Goal: Task Accomplishment & Management: Manage account settings

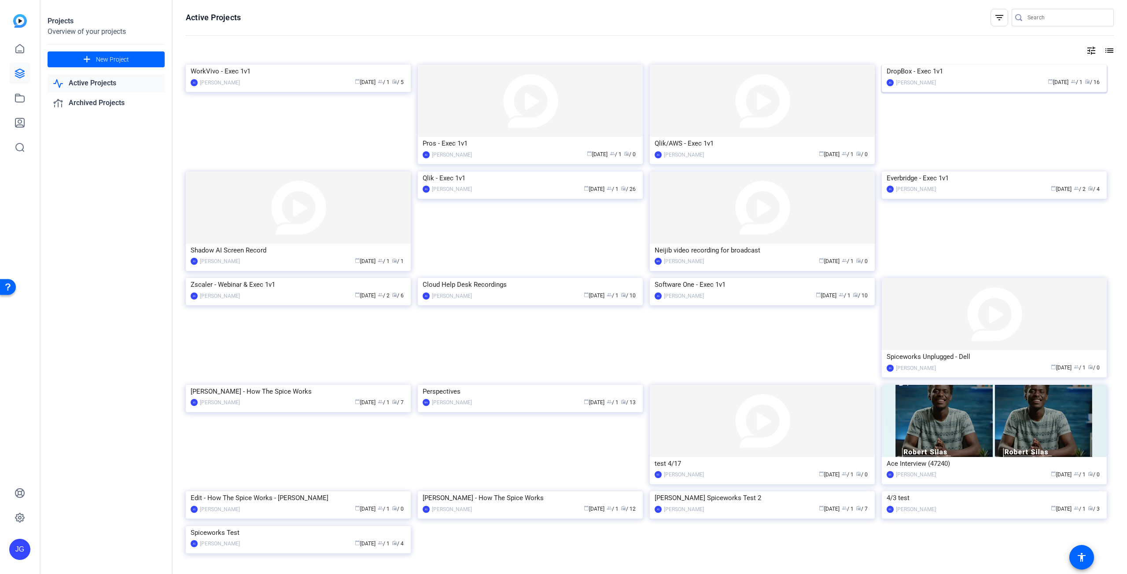
click at [981, 65] on img at bounding box center [993, 65] width 225 height 0
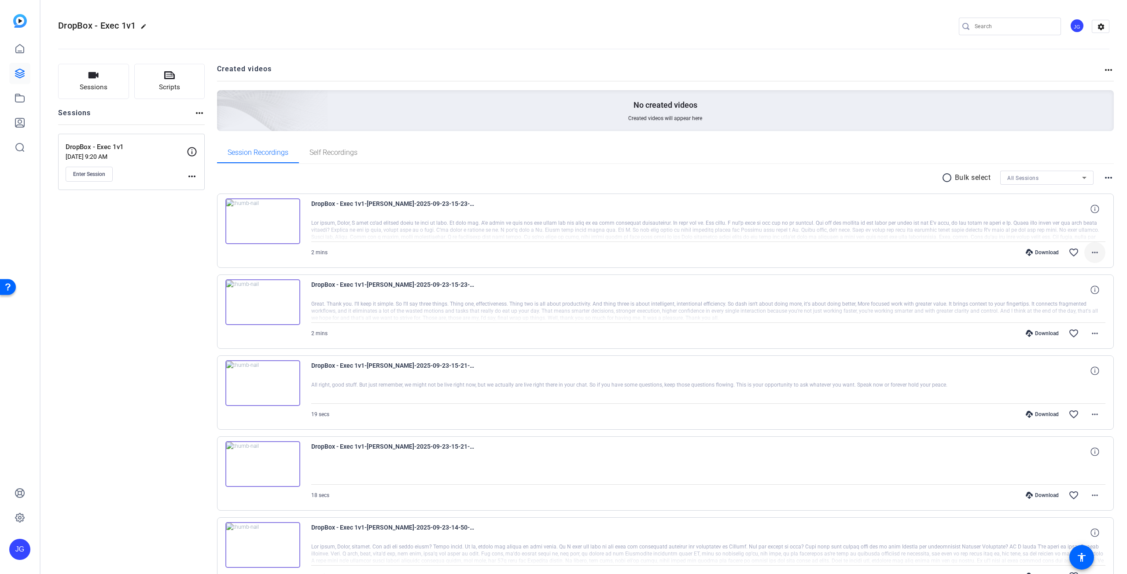
click at [1092, 250] on mat-icon "more_horiz" at bounding box center [1094, 252] width 11 height 11
click at [1073, 293] on span "Download MP4" at bounding box center [1067, 292] width 53 height 11
click at [1089, 332] on mat-icon "more_horiz" at bounding box center [1094, 333] width 11 height 11
click at [1075, 373] on span "Download MP4" at bounding box center [1067, 373] width 53 height 11
click at [24, 73] on icon at bounding box center [19, 73] width 9 height 9
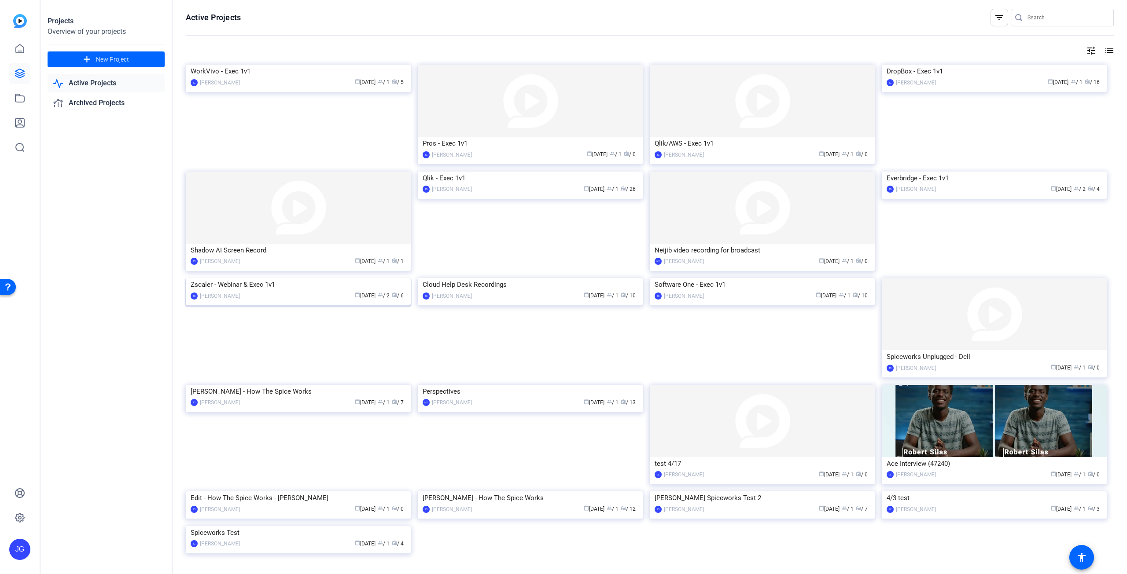
click at [320, 278] on img at bounding box center [298, 278] width 225 height 0
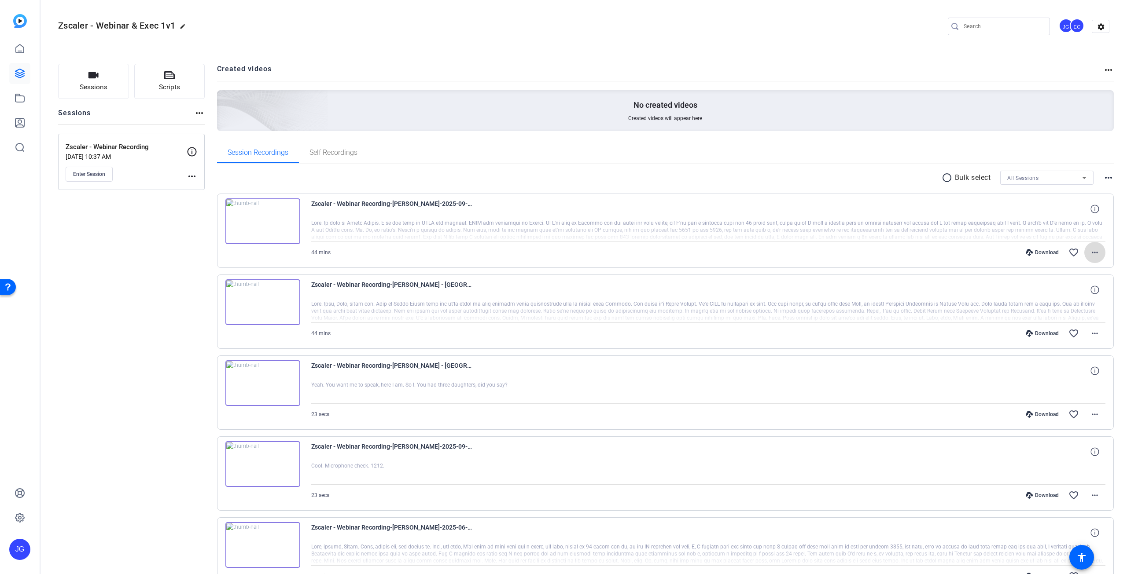
click at [1089, 252] on mat-icon "more_horiz" at bounding box center [1094, 252] width 11 height 11
click at [1070, 294] on span "Download MP4" at bounding box center [1067, 292] width 53 height 11
click at [1089, 335] on mat-icon "more_horiz" at bounding box center [1094, 333] width 11 height 11
click at [1076, 371] on span "Download MP4" at bounding box center [1067, 373] width 53 height 11
click at [262, 220] on img at bounding box center [262, 221] width 75 height 46
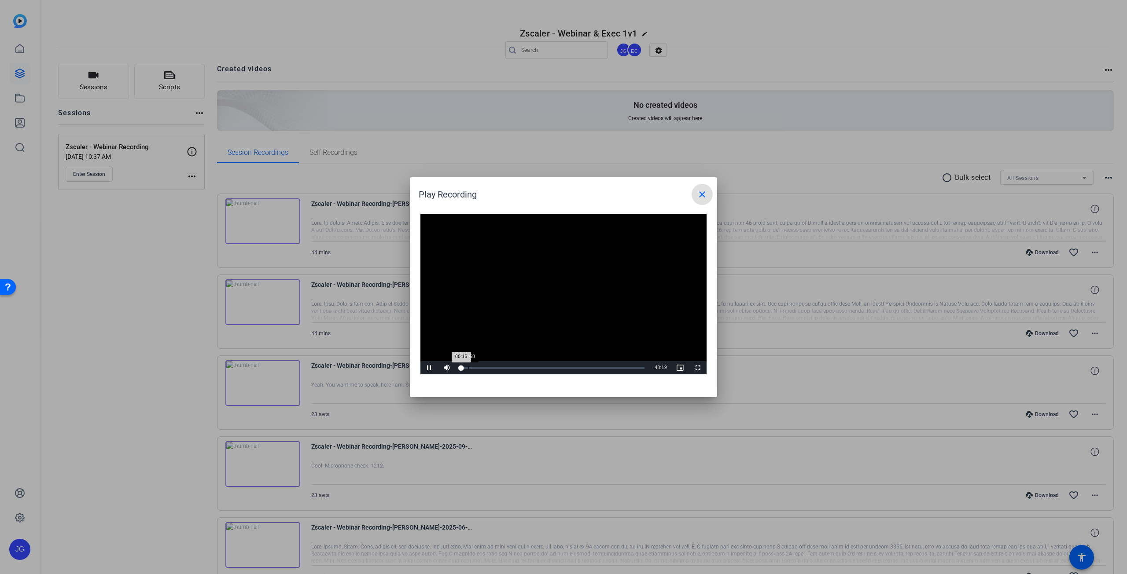
click at [468, 367] on div "Loaded : 1.70% 01:58 00:16" at bounding box center [551, 367] width 193 height 13
click at [477, 366] on div "Loaded : 5.26% 03:57 03:57" at bounding box center [551, 367] width 193 height 13
click at [484, 367] on div "05:37" at bounding box center [484, 368] width 0 height 2
click at [707, 198] on mat-icon "close" at bounding box center [702, 194] width 11 height 11
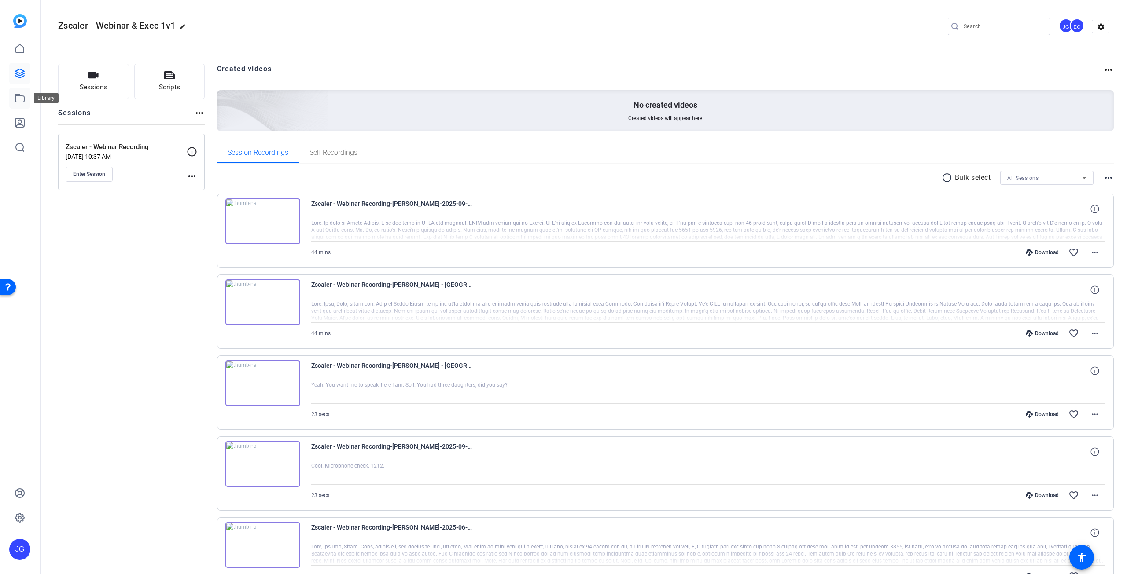
click at [19, 98] on icon at bounding box center [20, 98] width 11 height 11
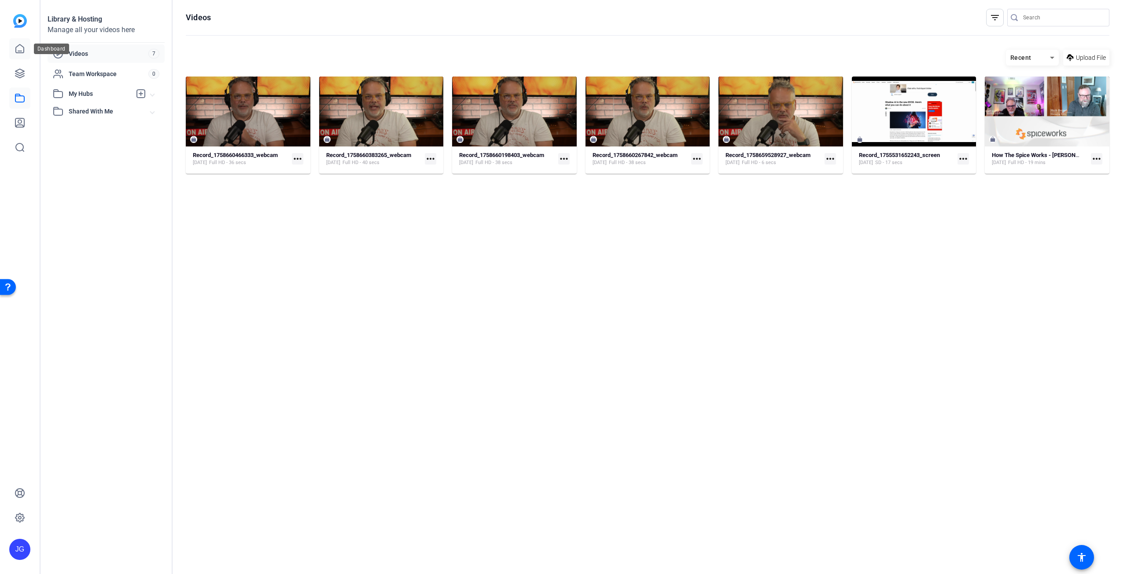
click at [22, 48] on icon at bounding box center [20, 49] width 11 height 11
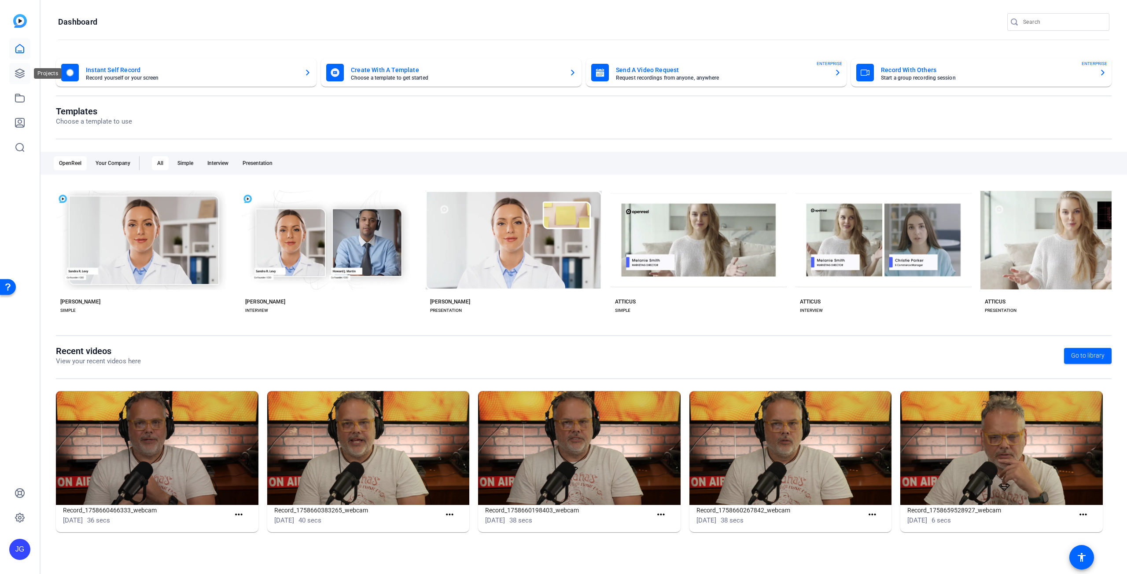
click at [15, 70] on icon at bounding box center [20, 73] width 11 height 11
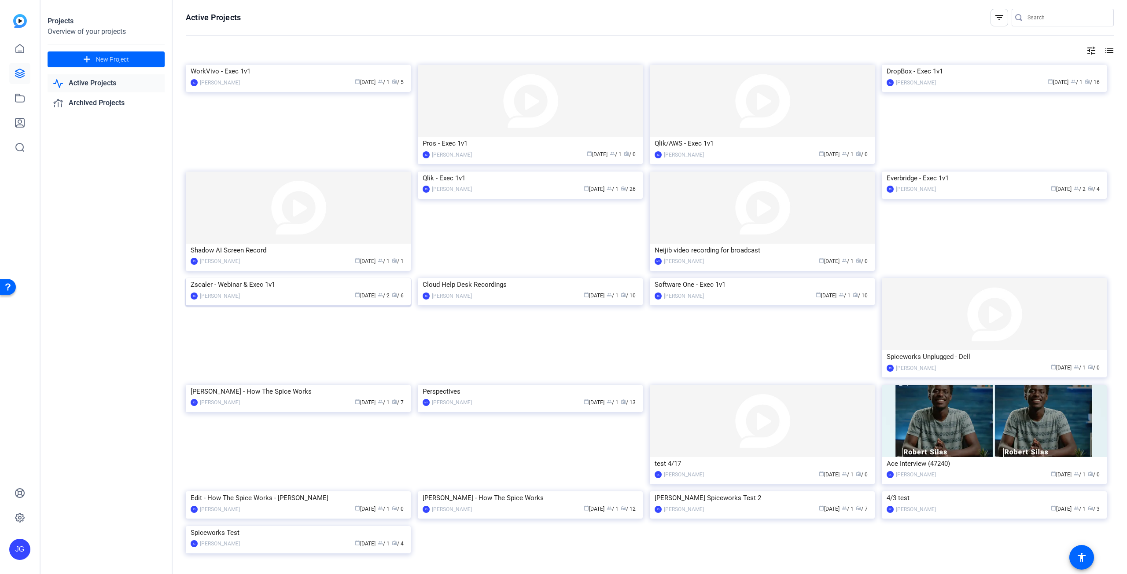
click at [355, 278] on img at bounding box center [298, 278] width 225 height 0
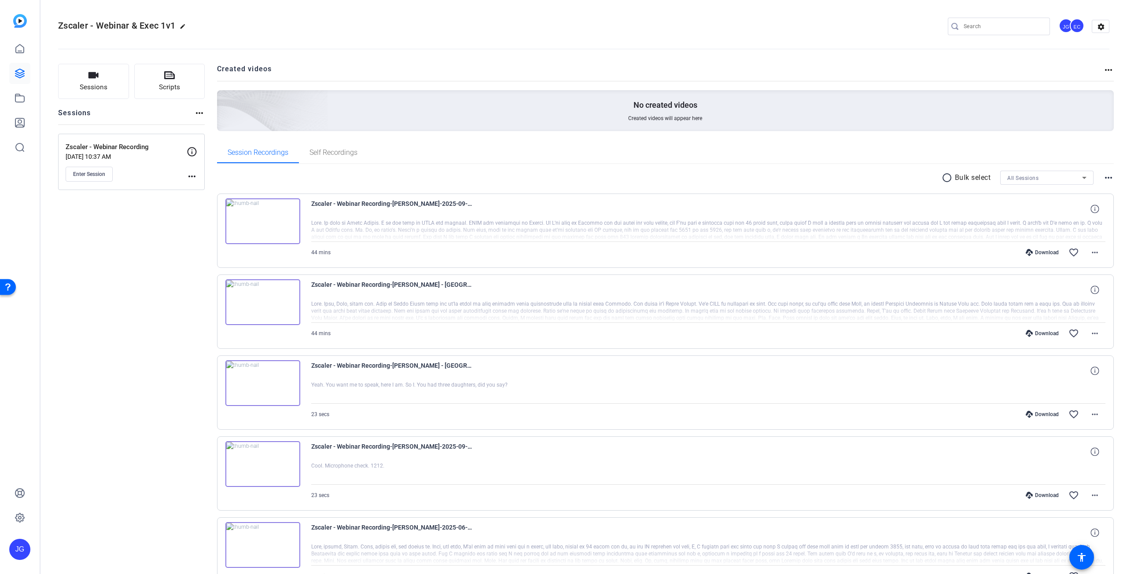
click at [941, 178] on mat-icon "radio_button_unchecked" at bounding box center [947, 178] width 13 height 11
click at [225, 283] on icon at bounding box center [229, 284] width 9 height 11
click at [230, 203] on icon at bounding box center [229, 203] width 9 height 11
click at [1103, 176] on mat-icon "more_horiz" at bounding box center [1108, 178] width 11 height 11
click at [162, 272] on div at bounding box center [563, 287] width 1127 height 574
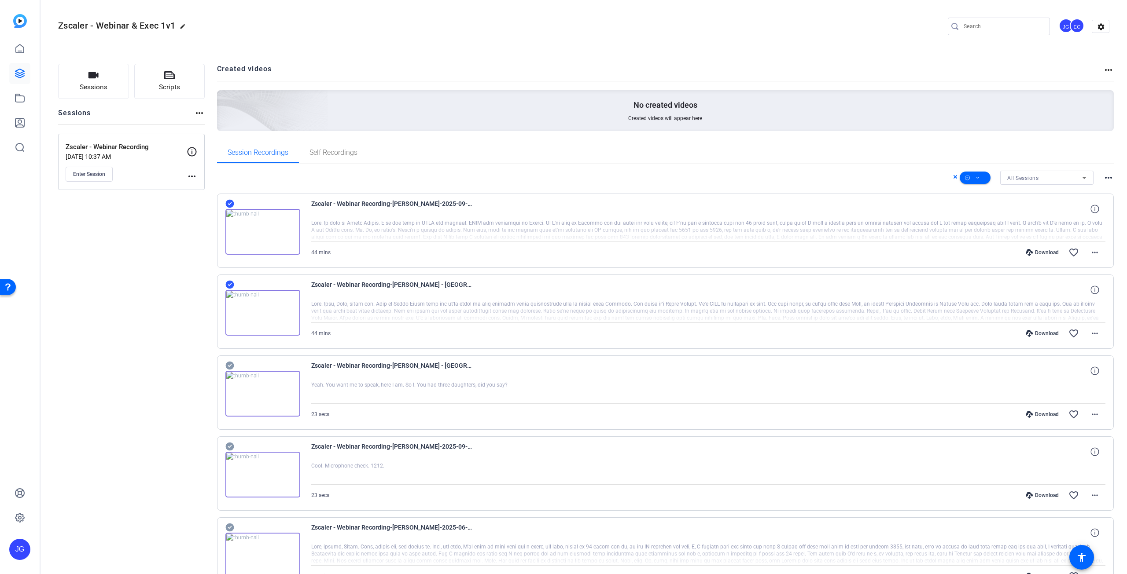
click at [231, 198] on icon at bounding box center [229, 203] width 9 height 11
click at [232, 285] on icon at bounding box center [229, 285] width 8 height 8
click at [23, 102] on icon at bounding box center [19, 98] width 9 height 8
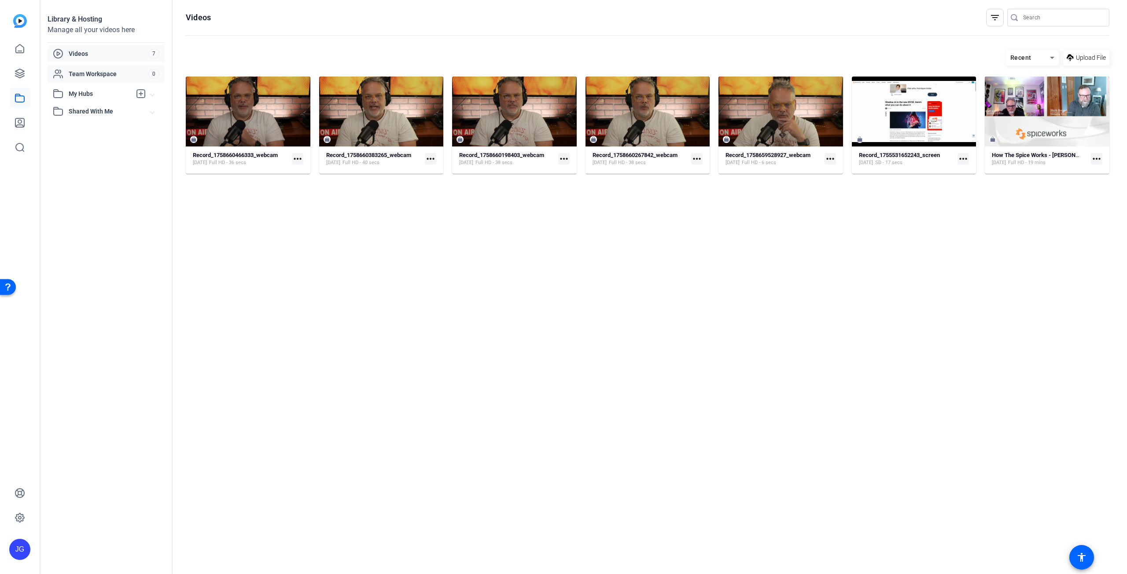
click at [85, 73] on span "Team Workspace" at bounding box center [109, 74] width 80 height 9
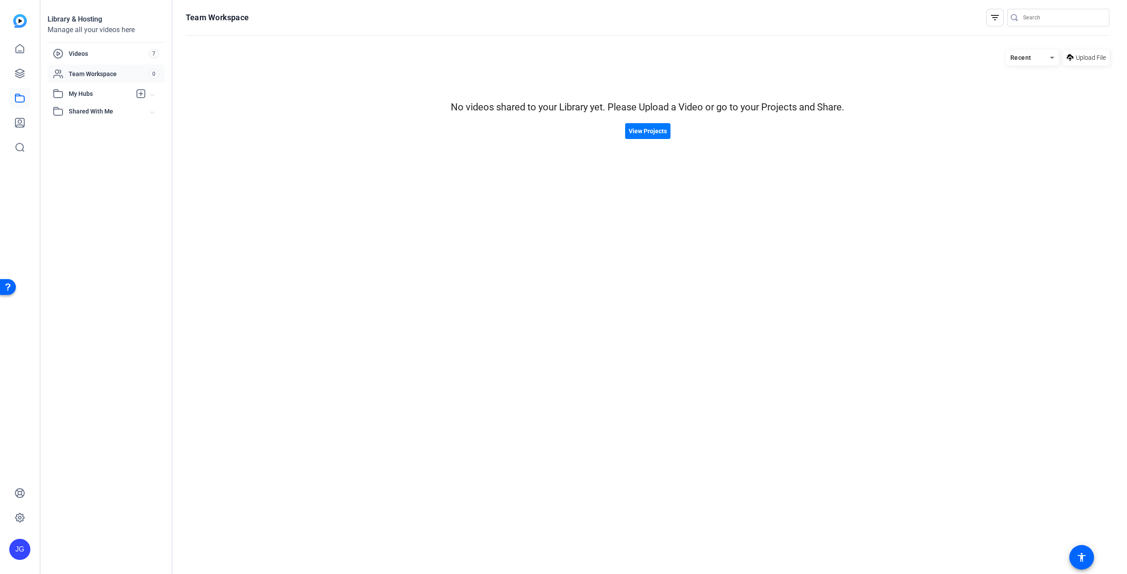
click at [77, 90] on span "My Hubs" at bounding box center [100, 93] width 62 height 9
click at [24, 123] on icon at bounding box center [19, 122] width 9 height 9
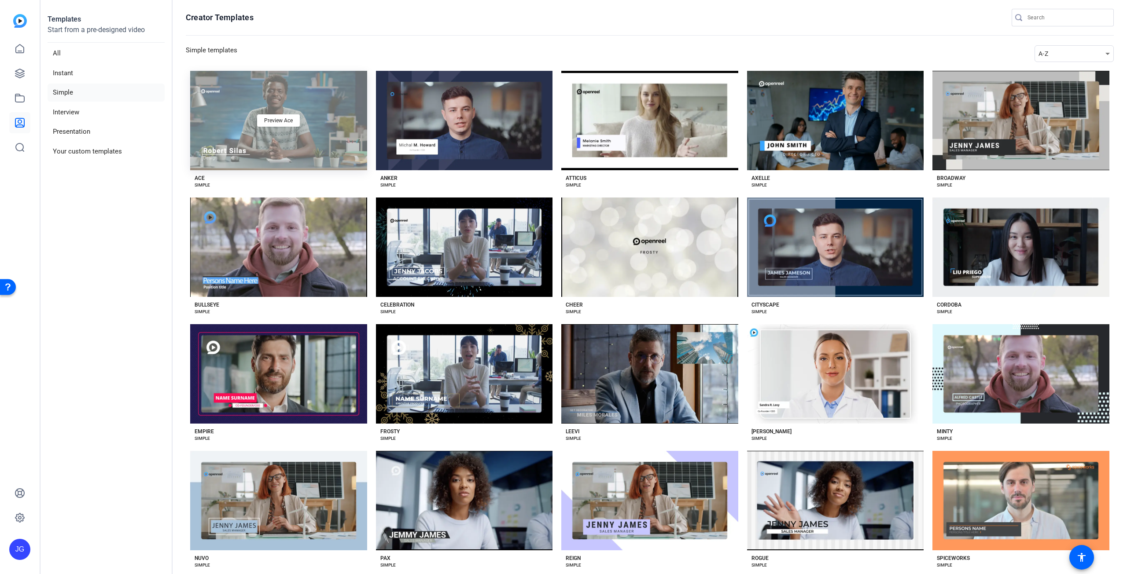
click at [330, 134] on div "Preview Ace" at bounding box center [278, 120] width 177 height 99
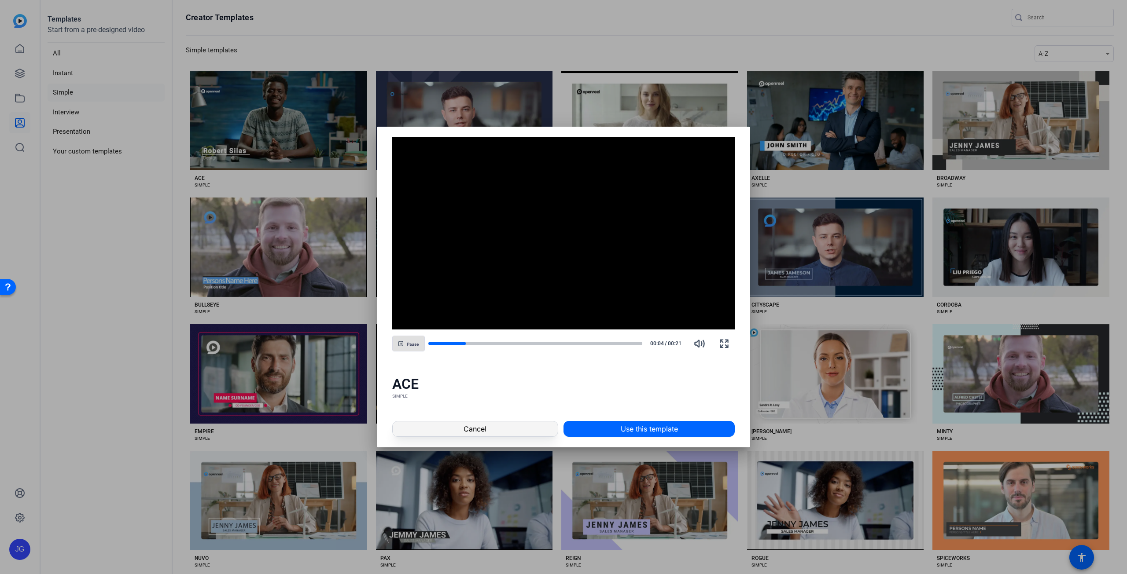
click at [490, 427] on span at bounding box center [475, 429] width 165 height 21
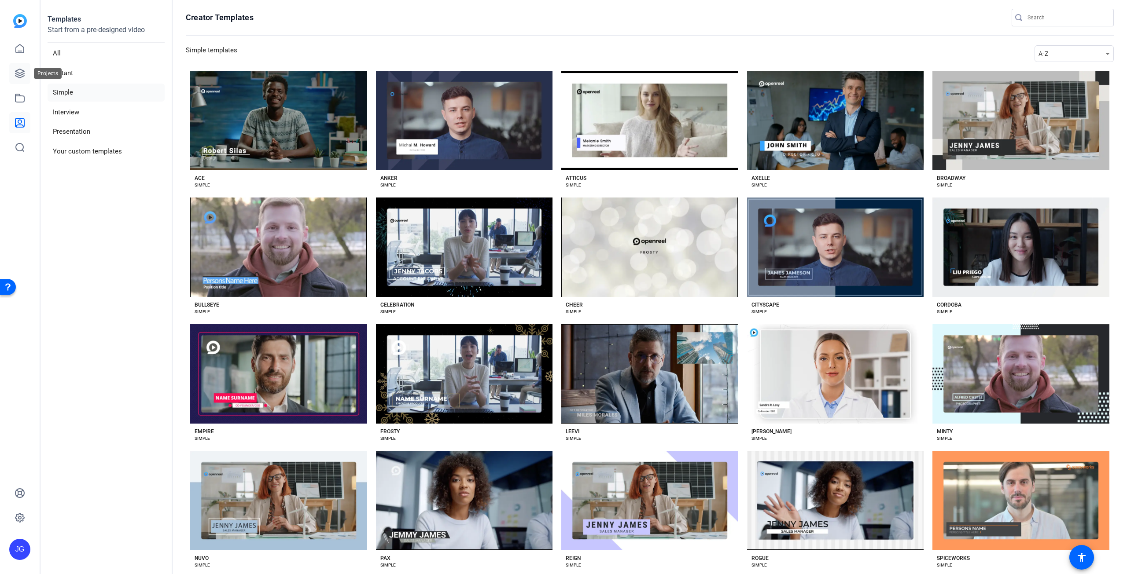
click at [22, 70] on icon at bounding box center [20, 73] width 11 height 11
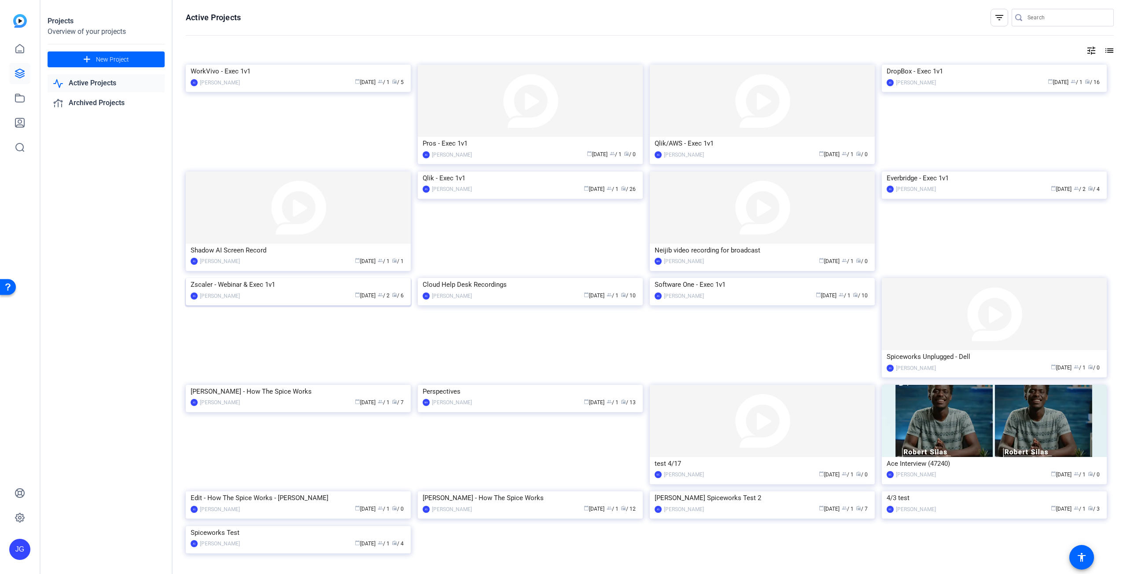
click at [342, 278] on img at bounding box center [298, 278] width 225 height 0
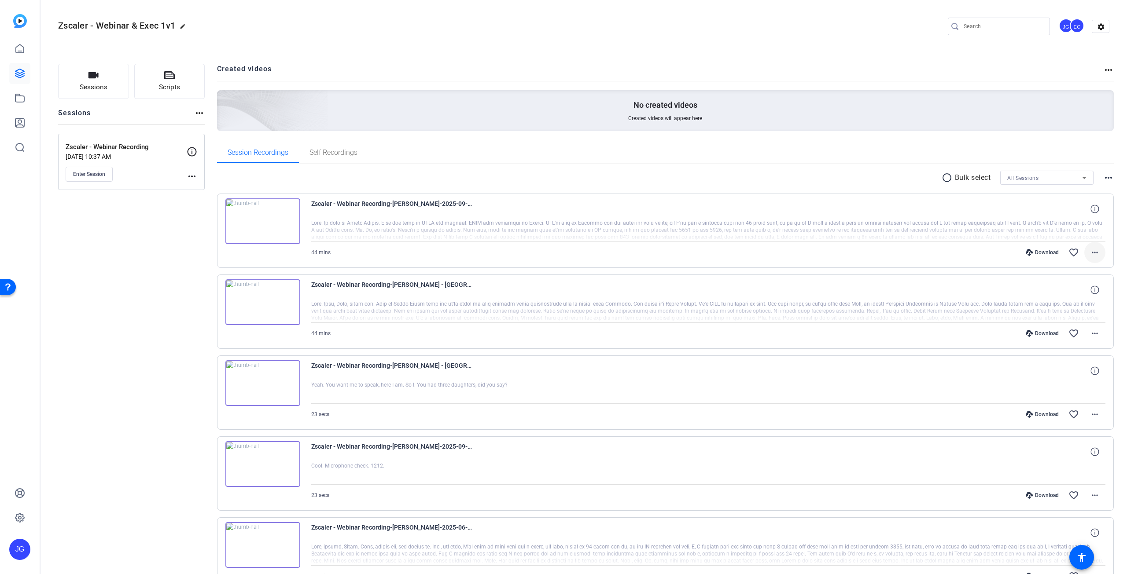
click at [1089, 251] on mat-icon "more_horiz" at bounding box center [1094, 252] width 11 height 11
click at [992, 331] on div at bounding box center [563, 287] width 1127 height 574
click at [1091, 256] on mat-icon "more_horiz" at bounding box center [1094, 252] width 11 height 11
click at [1061, 325] on span "Download Audio" at bounding box center [1067, 325] width 53 height 11
click at [16, 51] on icon at bounding box center [20, 48] width 8 height 8
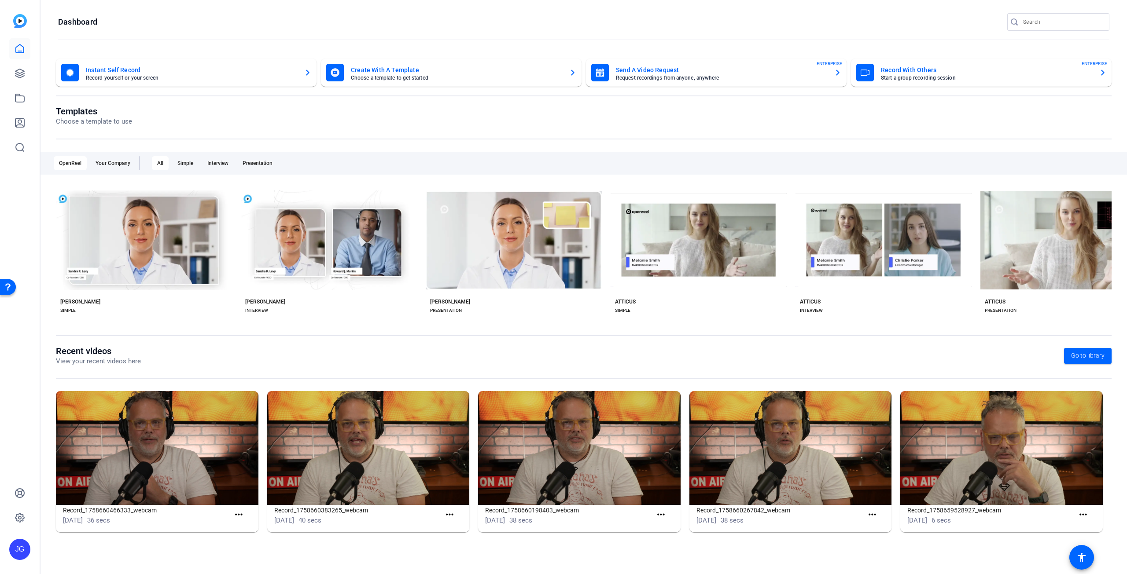
click at [19, 87] on div at bounding box center [19, 98] width 21 height 120
click at [1101, 360] on span "Go to library" at bounding box center [1087, 355] width 33 height 9
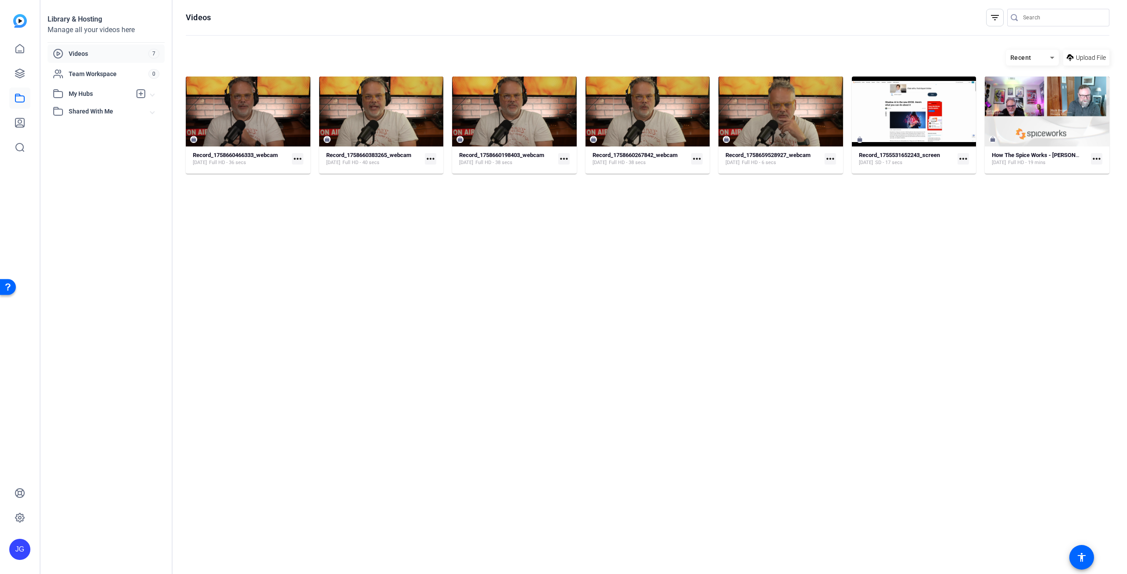
click at [1093, 160] on mat-icon "more_horiz" at bounding box center [1096, 158] width 11 height 11
click at [961, 242] on div at bounding box center [563, 287] width 1127 height 574
click at [69, 53] on span "Videos" at bounding box center [109, 53] width 80 height 9
click at [1031, 57] on div "Recent" at bounding box center [1028, 57] width 44 height 11
click at [1018, 117] on span "A - Z" at bounding box center [1019, 115] width 12 height 11
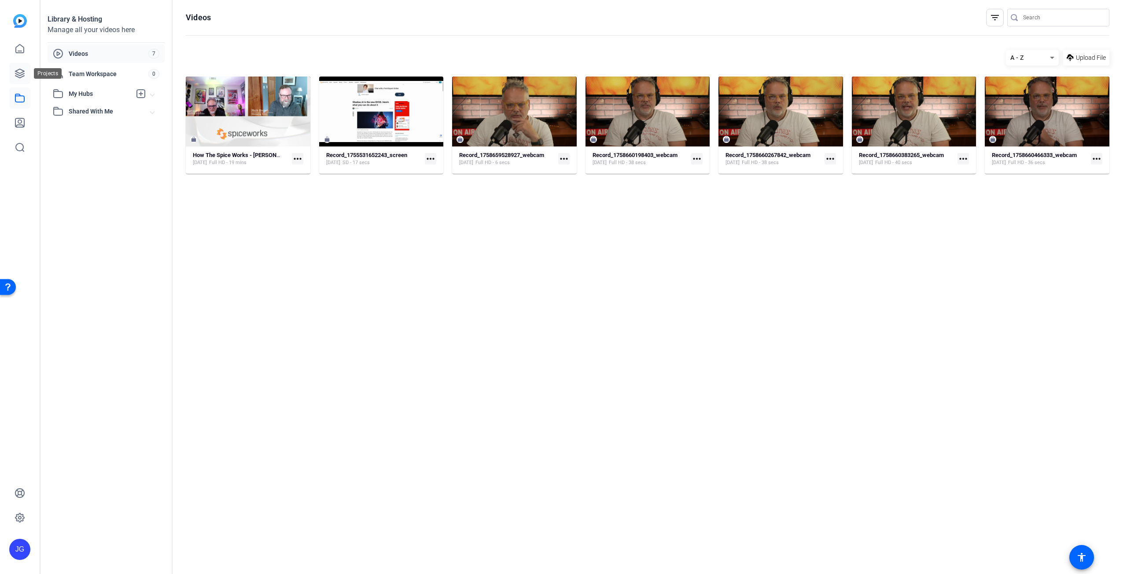
click at [18, 73] on icon at bounding box center [20, 73] width 11 height 11
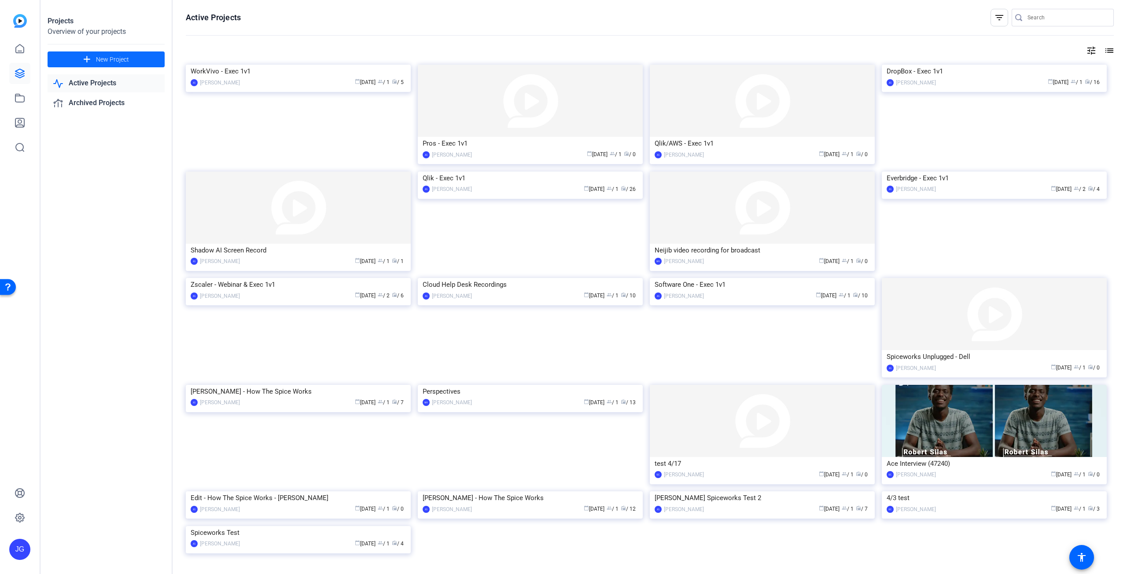
click at [109, 56] on span "New Project" at bounding box center [112, 59] width 33 height 9
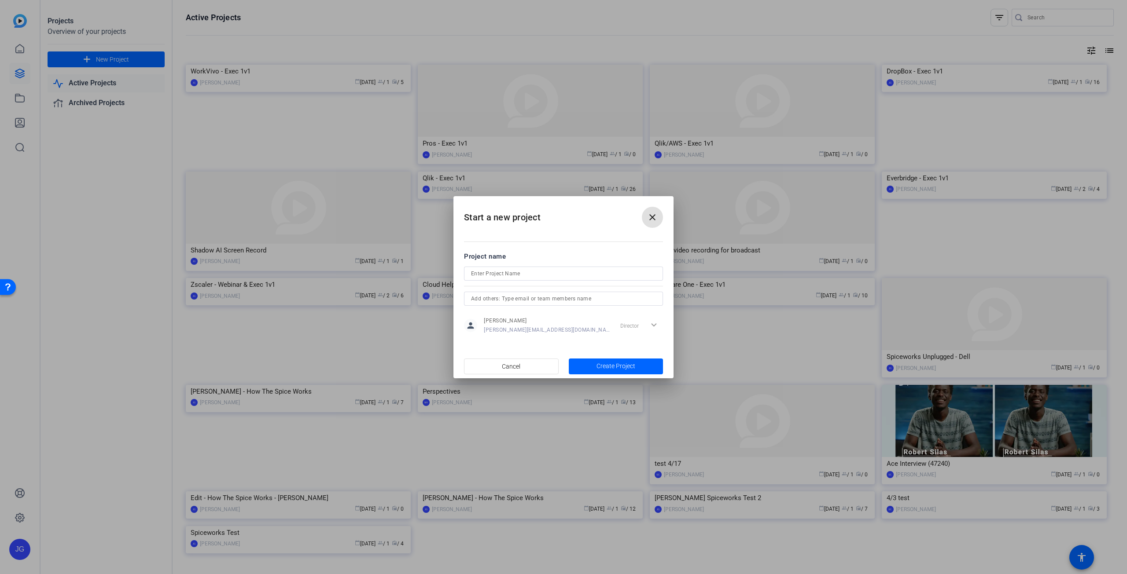
click at [509, 274] on input at bounding box center [563, 273] width 185 height 11
click at [471, 275] on input "ZScaler Exec 1v1" at bounding box center [563, 273] width 185 height 11
type input "EDIT - ZScaler Exec 1v1"
click at [603, 365] on span "Create Project" at bounding box center [615, 366] width 39 height 9
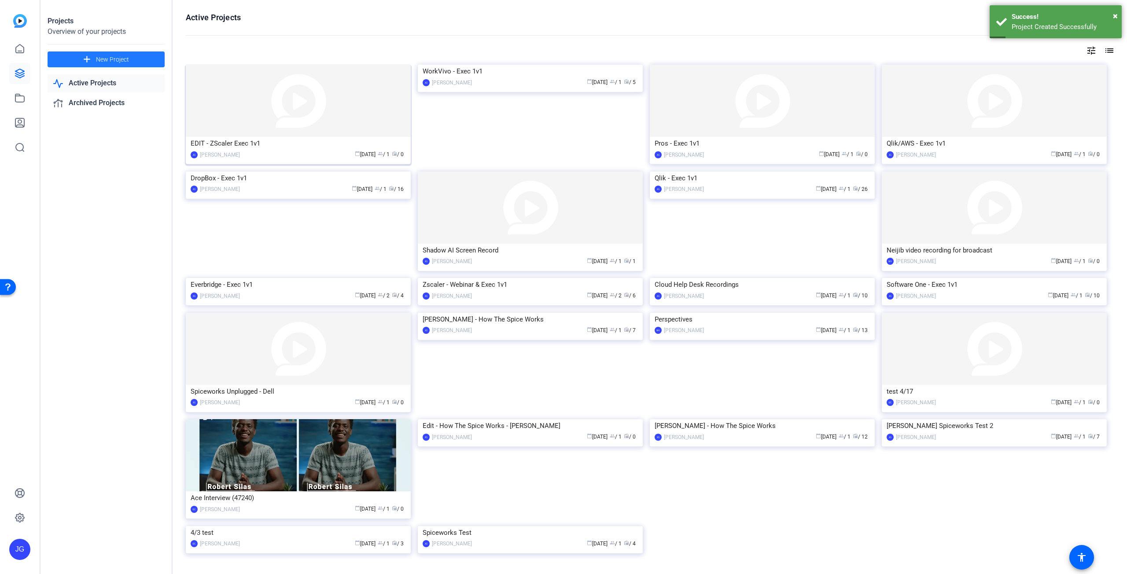
click at [358, 109] on img at bounding box center [298, 101] width 225 height 72
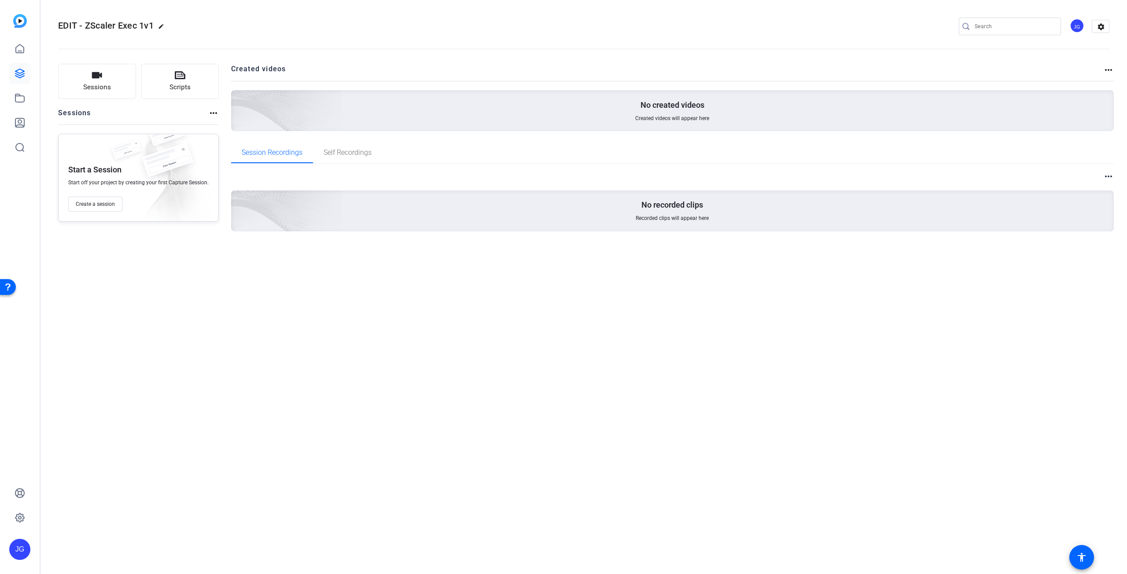
click at [1110, 179] on mat-icon "more_horiz" at bounding box center [1108, 176] width 11 height 11
click at [1109, 177] on div at bounding box center [563, 287] width 1127 height 574
click at [98, 209] on button "Create a session" at bounding box center [95, 204] width 54 height 15
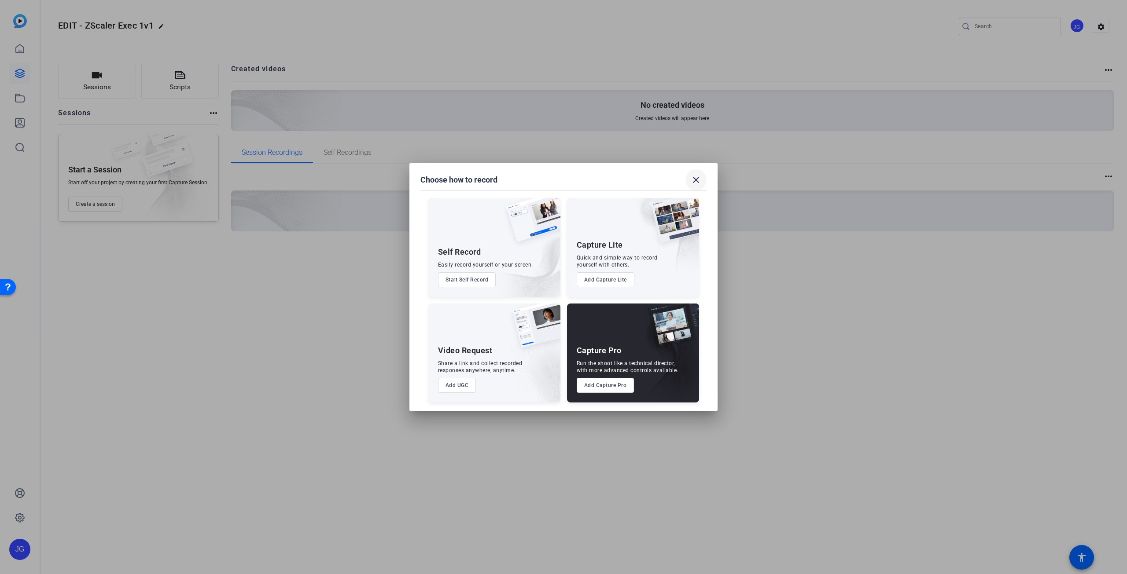
click at [696, 183] on mat-icon "close" at bounding box center [695, 180] width 11 height 11
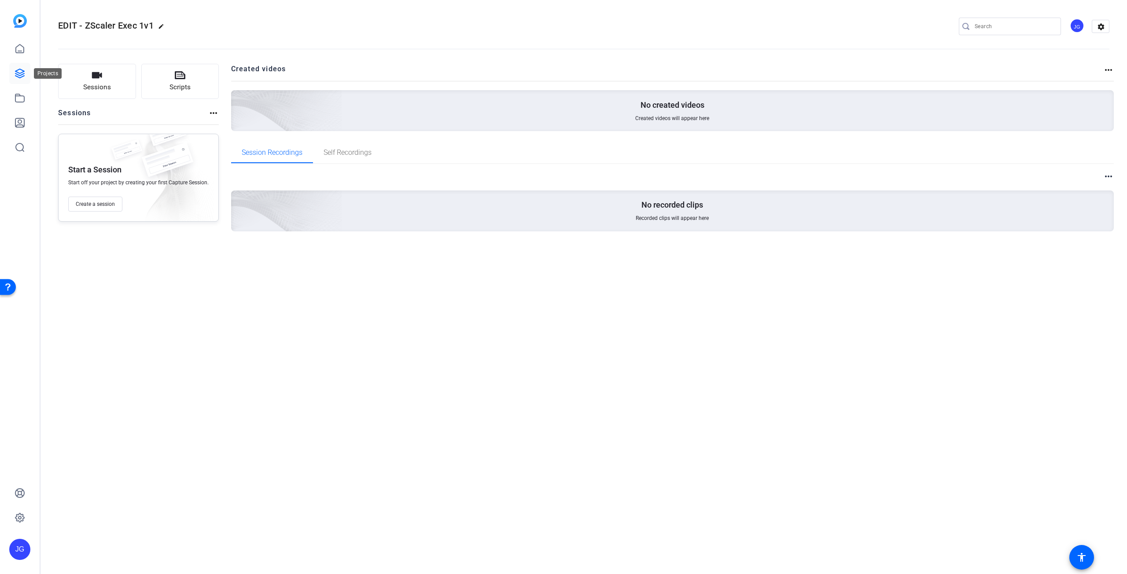
click at [10, 78] on link at bounding box center [19, 73] width 21 height 21
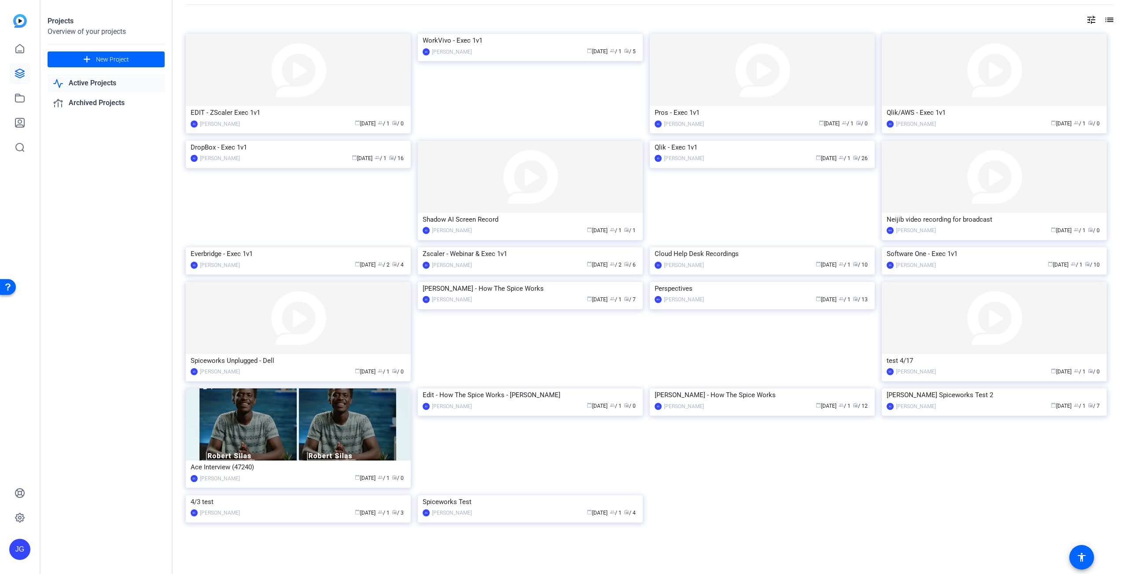
scroll to position [132, 0]
click at [577, 389] on img at bounding box center [530, 389] width 225 height 0
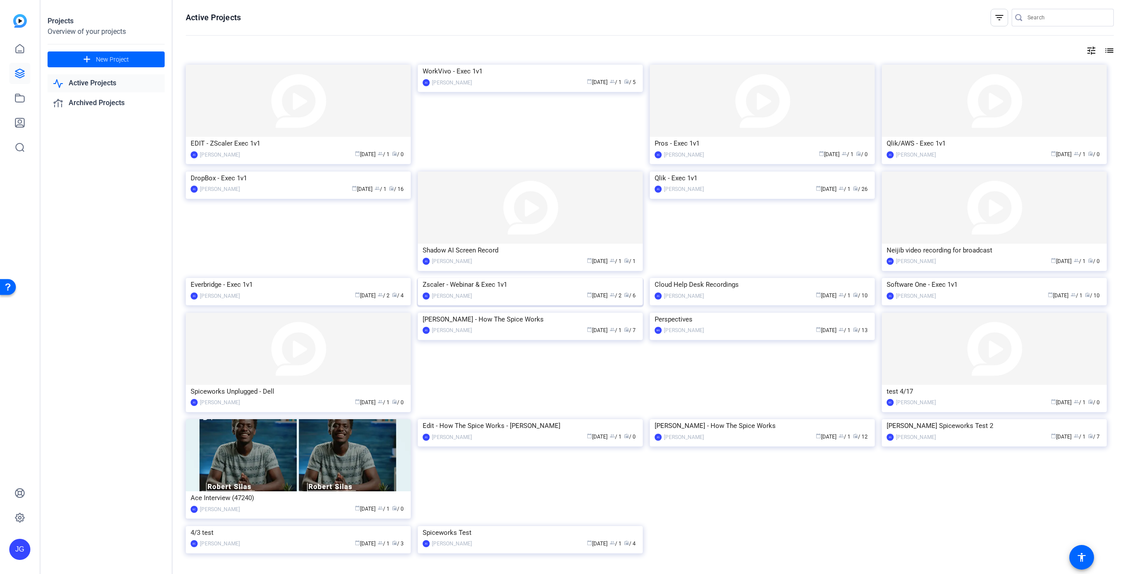
click at [480, 278] on img at bounding box center [530, 278] width 225 height 0
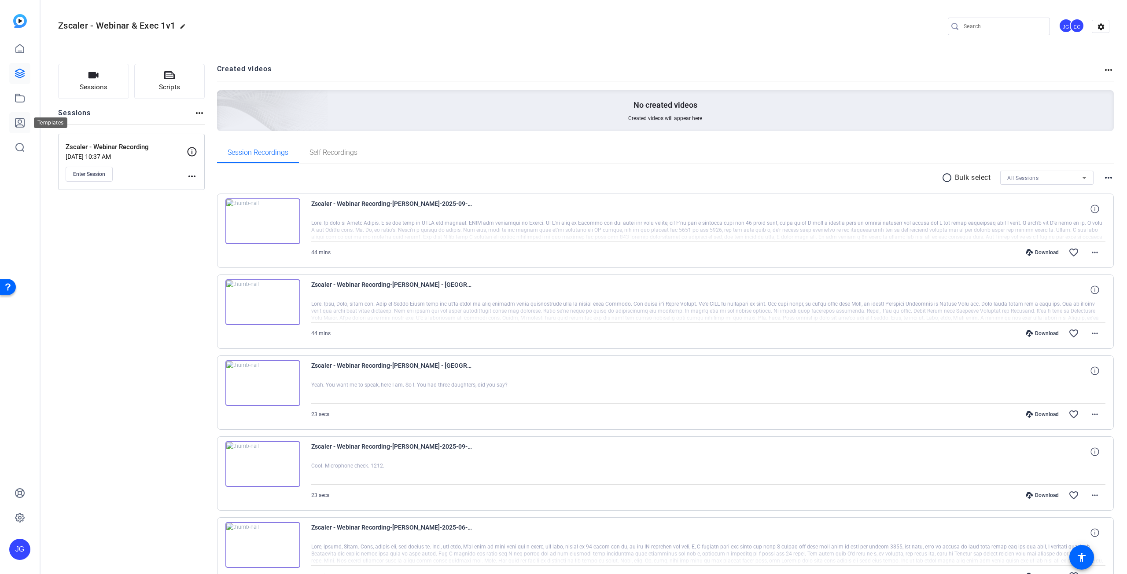
click at [24, 125] on icon at bounding box center [19, 122] width 9 height 9
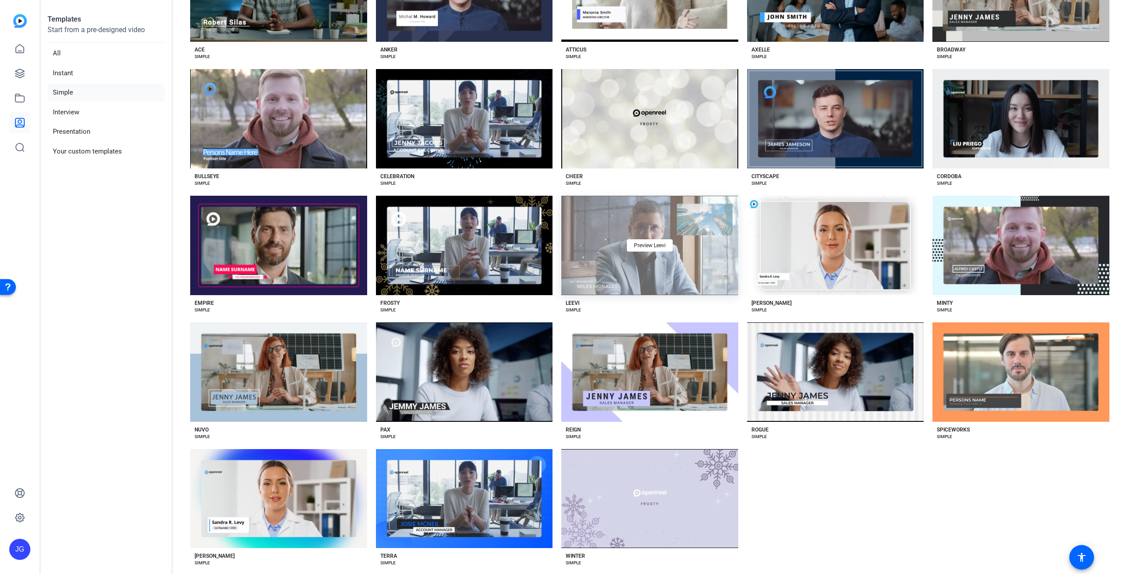
scroll to position [132, 0]
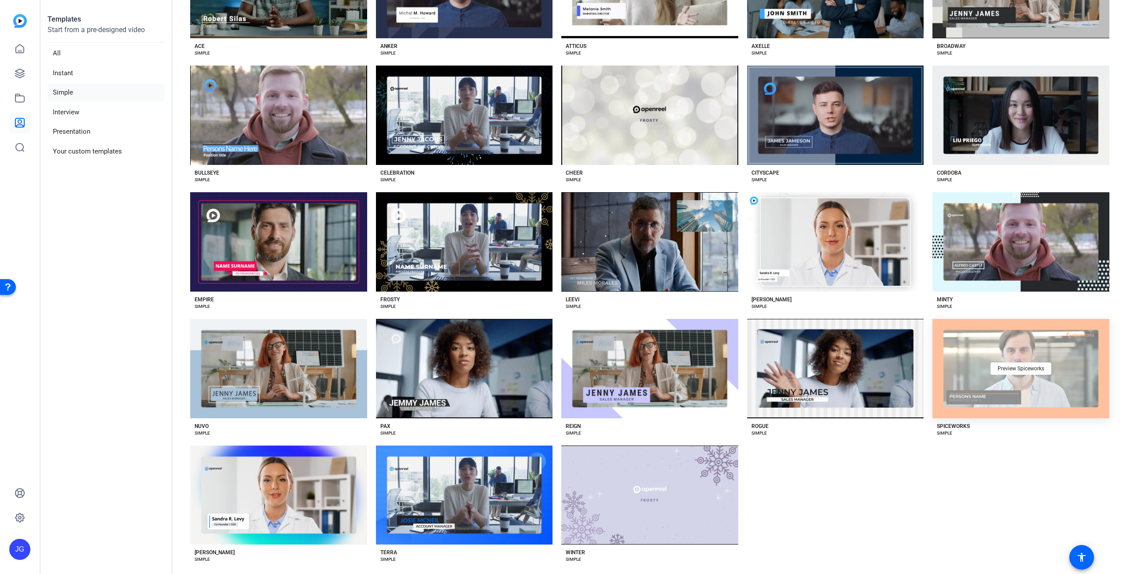
click at [999, 389] on div "Preview Spiceworks" at bounding box center [1020, 368] width 177 height 99
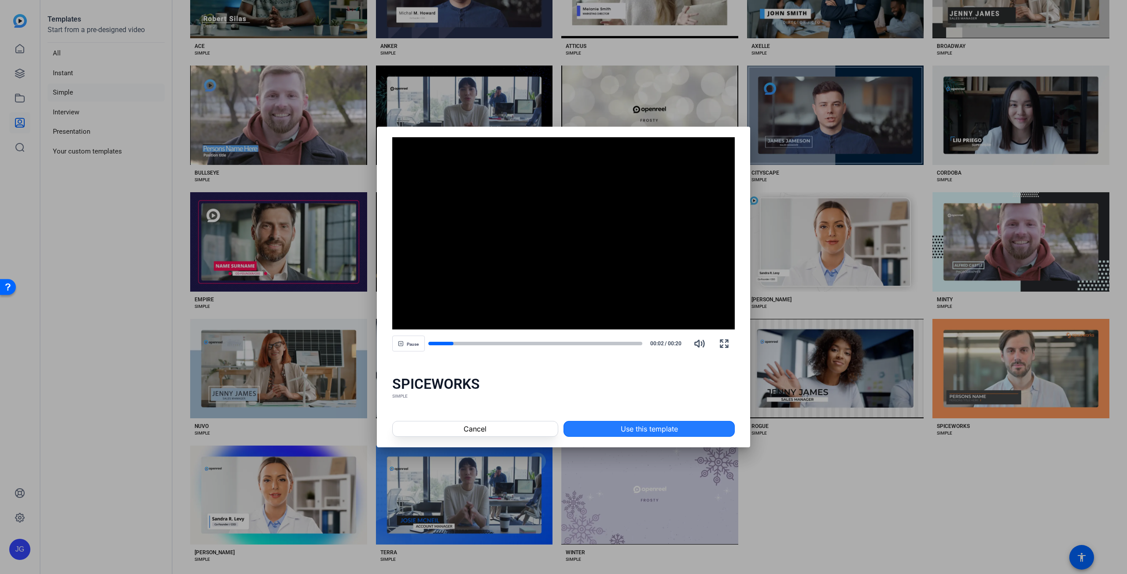
click at [643, 427] on span "Use this template" at bounding box center [649, 429] width 57 height 11
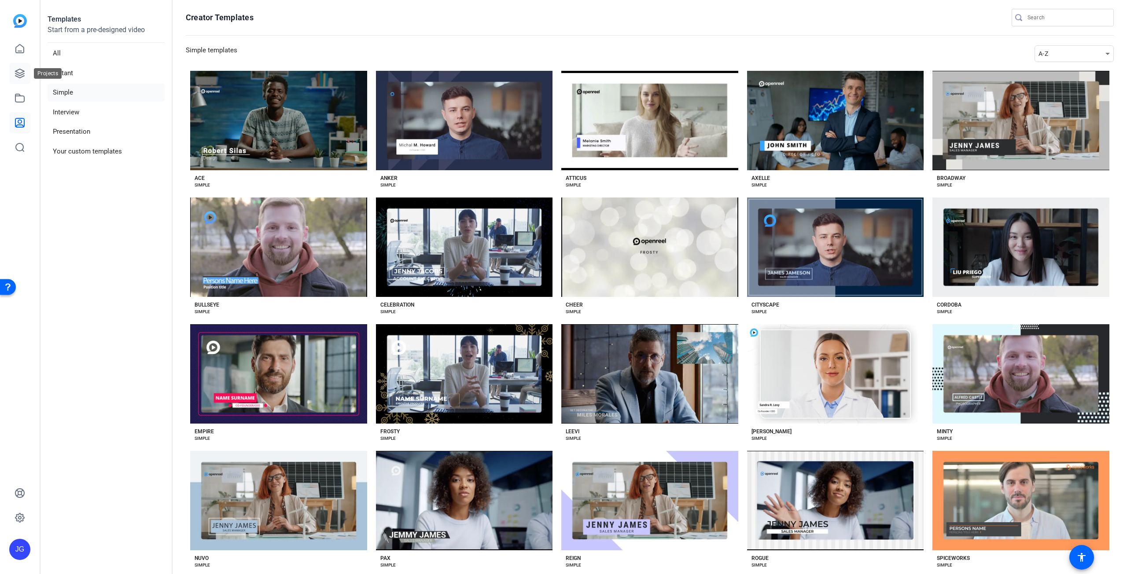
click at [19, 76] on icon at bounding box center [20, 73] width 11 height 11
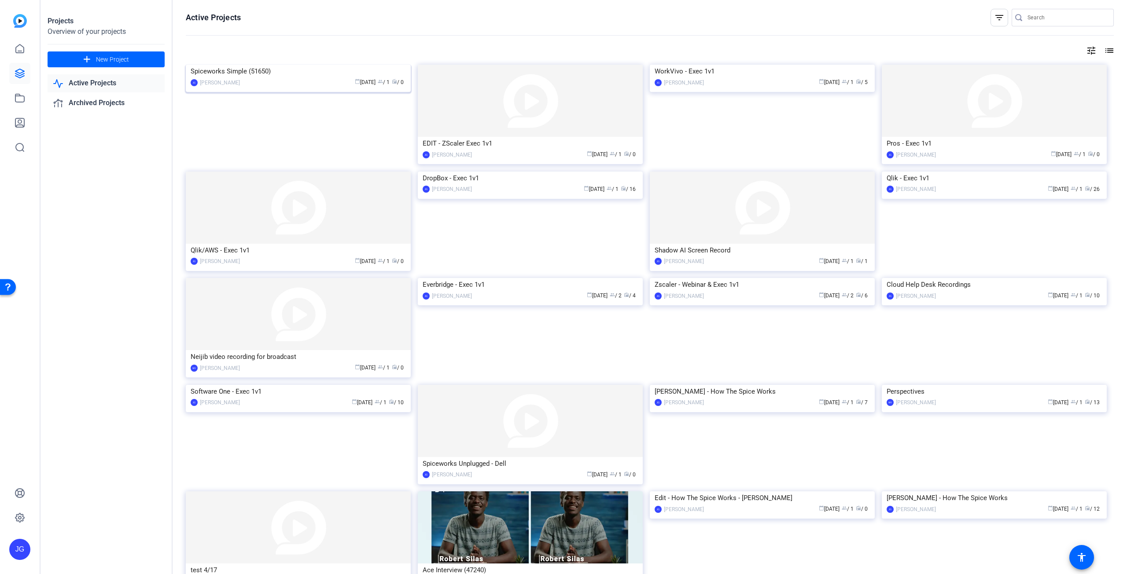
click at [383, 65] on img at bounding box center [298, 65] width 225 height 0
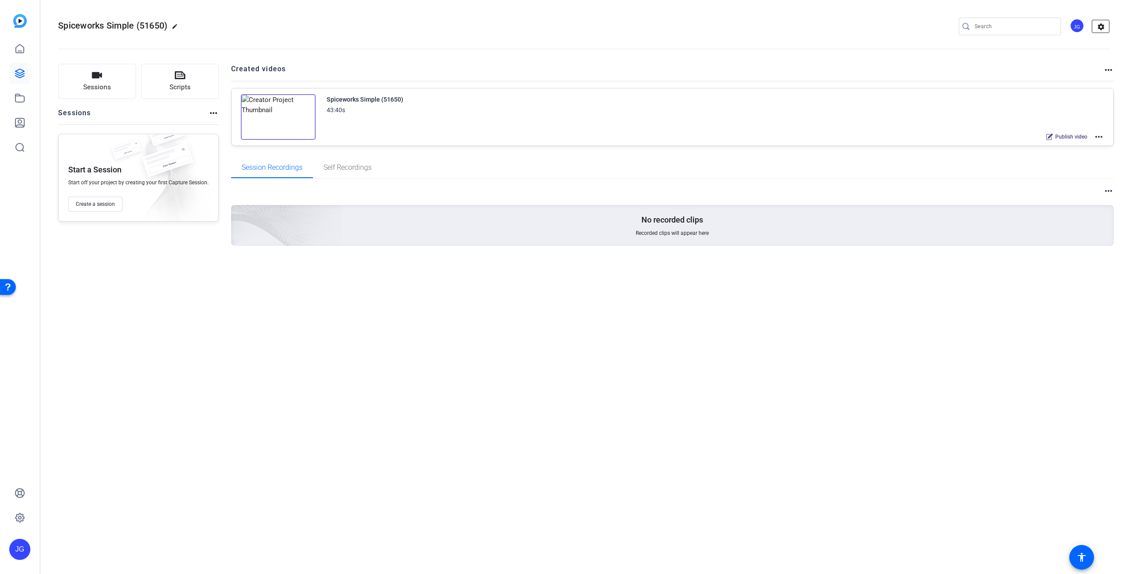
click at [1102, 26] on mat-icon "settings" at bounding box center [1101, 26] width 18 height 13
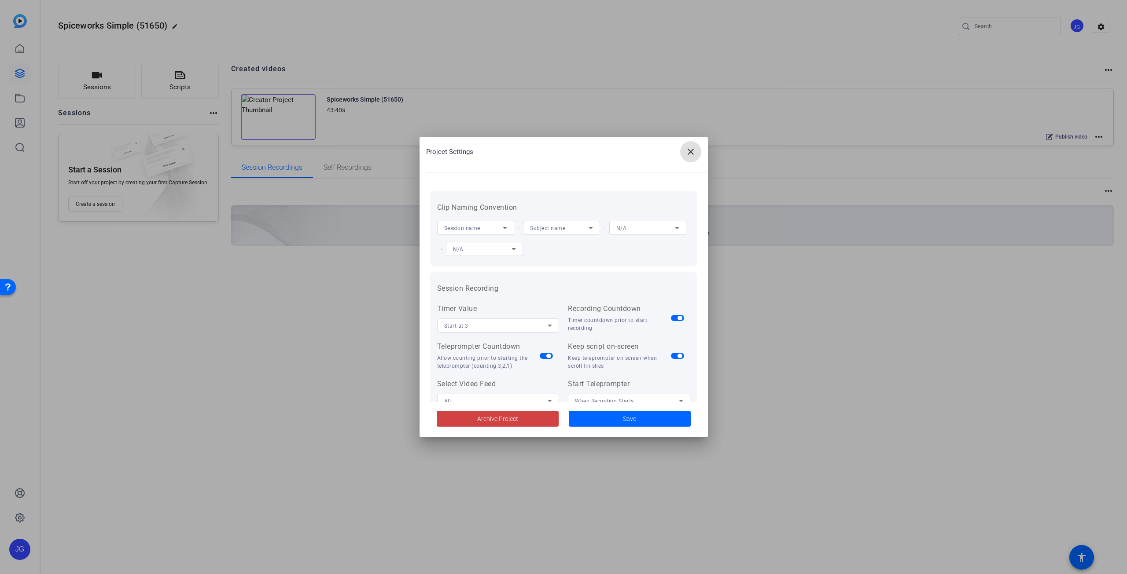
click at [695, 149] on span at bounding box center [690, 151] width 21 height 21
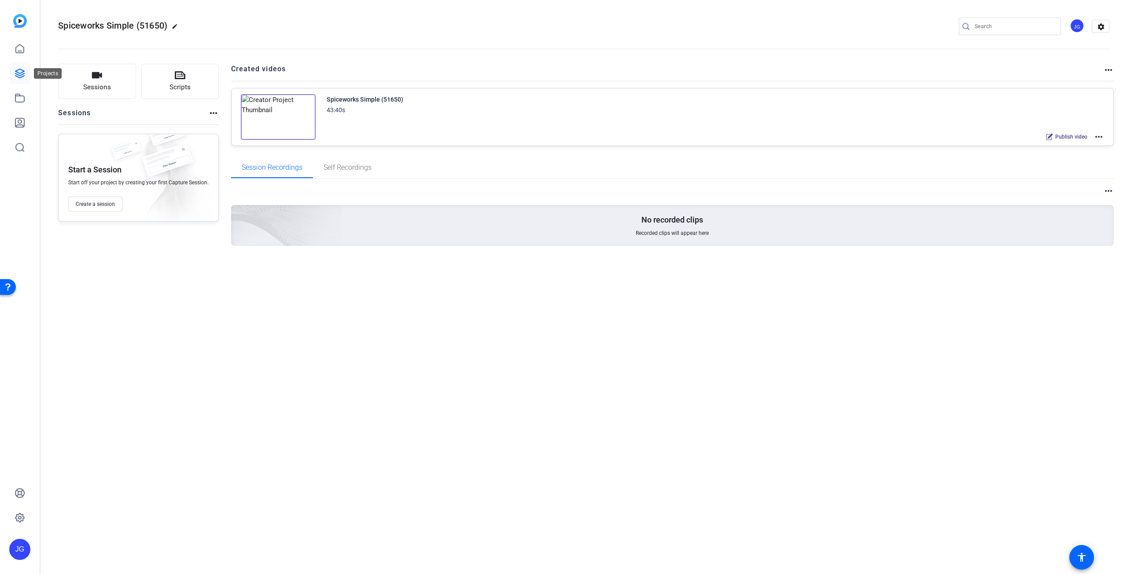
click at [22, 73] on icon at bounding box center [20, 73] width 11 height 11
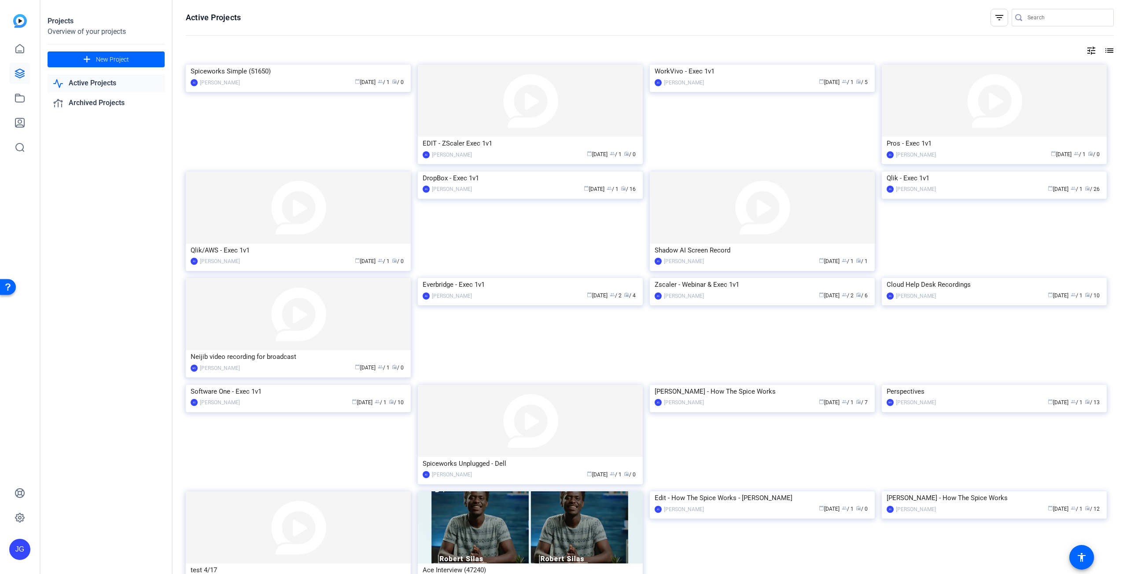
drag, startPoint x: 308, startPoint y: 147, endPoint x: 286, endPoint y: 148, distance: 21.2
click at [286, 78] on div "Spiceworks Simple (51650)" at bounding box center [298, 71] width 215 height 13
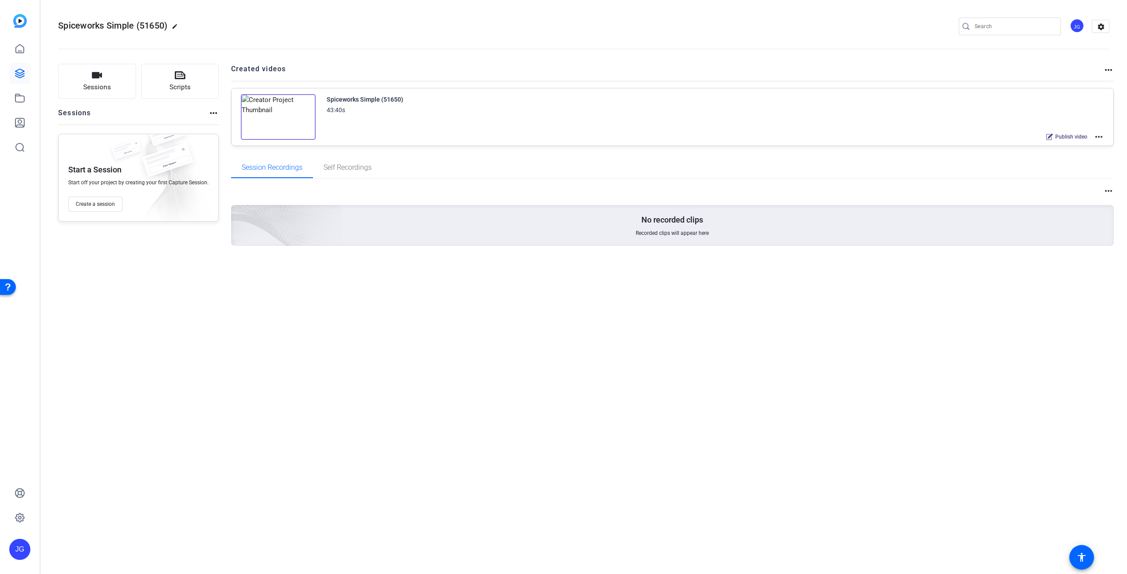
click at [215, 112] on mat-icon "more_horiz" at bounding box center [213, 113] width 11 height 11
click at [1105, 73] on div at bounding box center [563, 287] width 1127 height 574
click at [1106, 70] on mat-icon "more_horiz" at bounding box center [1108, 70] width 11 height 11
click at [1099, 28] on div at bounding box center [563, 287] width 1127 height 574
click at [1102, 26] on mat-icon "settings" at bounding box center [1101, 26] width 18 height 13
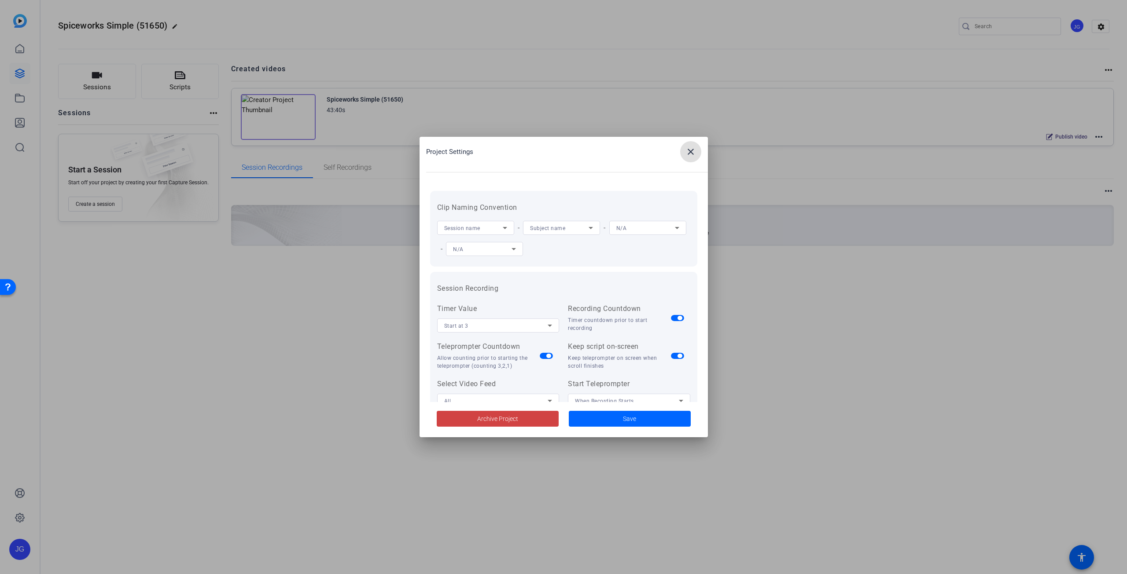
click at [698, 149] on span at bounding box center [690, 151] width 21 height 21
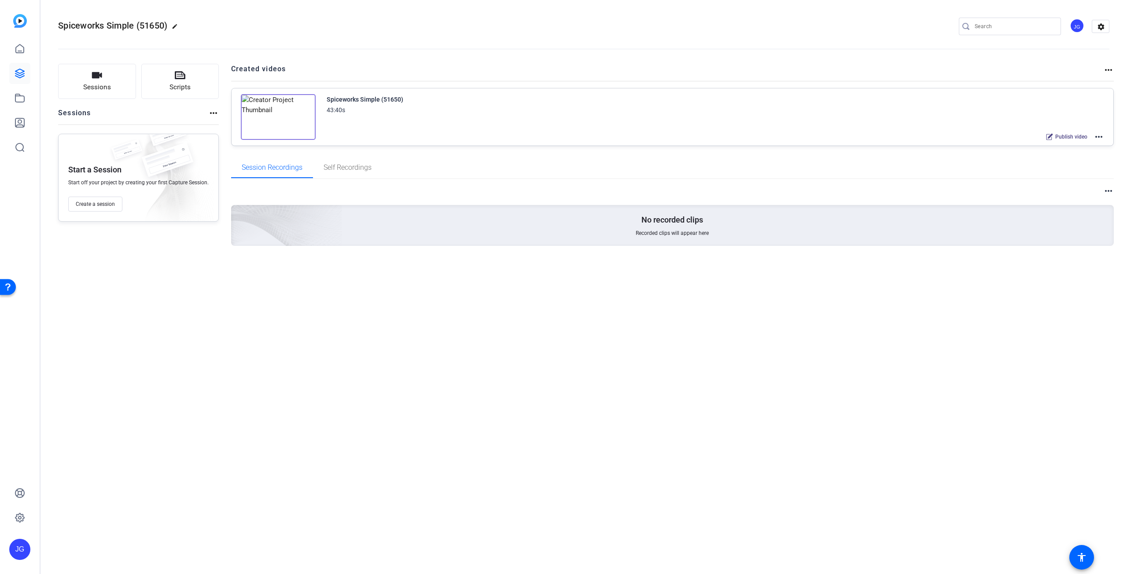
click at [209, 113] on mat-icon "more_horiz" at bounding box center [213, 113] width 11 height 11
click at [209, 113] on div at bounding box center [563, 287] width 1127 height 574
click at [21, 71] on icon at bounding box center [20, 73] width 11 height 11
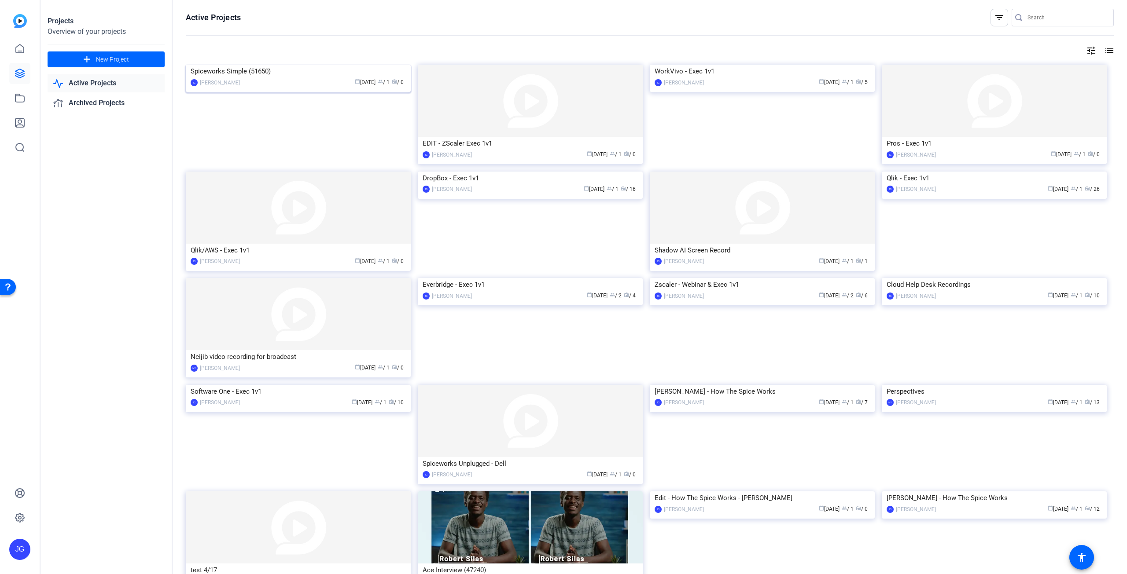
click at [356, 85] on span "calendar_today Sep 29" at bounding box center [365, 82] width 21 height 6
drag, startPoint x: 269, startPoint y: 151, endPoint x: 1109, endPoint y: 50, distance: 846.6
click at [1109, 50] on div "Active Projects filter_list tune list Spiceworks Simple (51650) JG Jeff Grettle…" at bounding box center [650, 287] width 954 height 574
click at [1105, 53] on mat-icon "list" at bounding box center [1108, 50] width 11 height 11
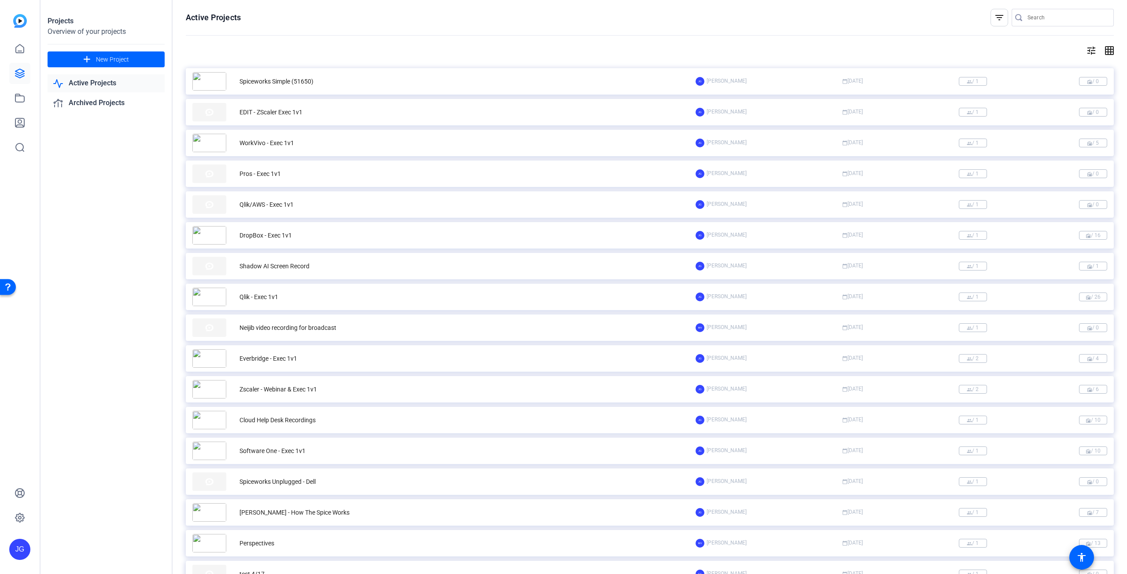
click at [1088, 50] on mat-icon "tune" at bounding box center [1091, 50] width 11 height 11
click at [93, 81] on div at bounding box center [563, 287] width 1127 height 574
click at [23, 106] on link at bounding box center [19, 98] width 21 height 21
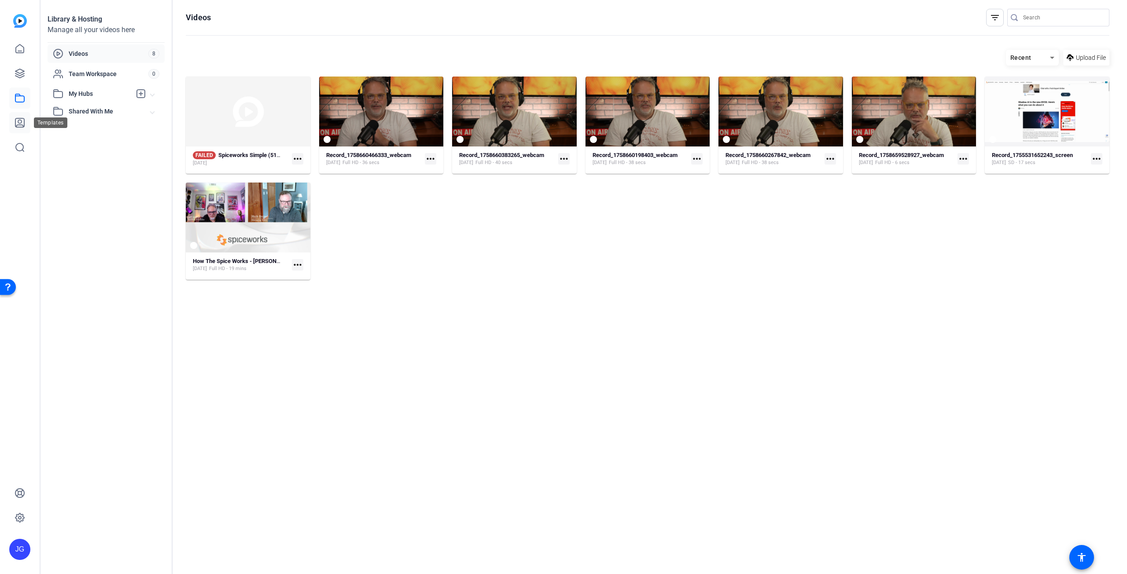
click at [23, 120] on icon at bounding box center [20, 123] width 11 height 11
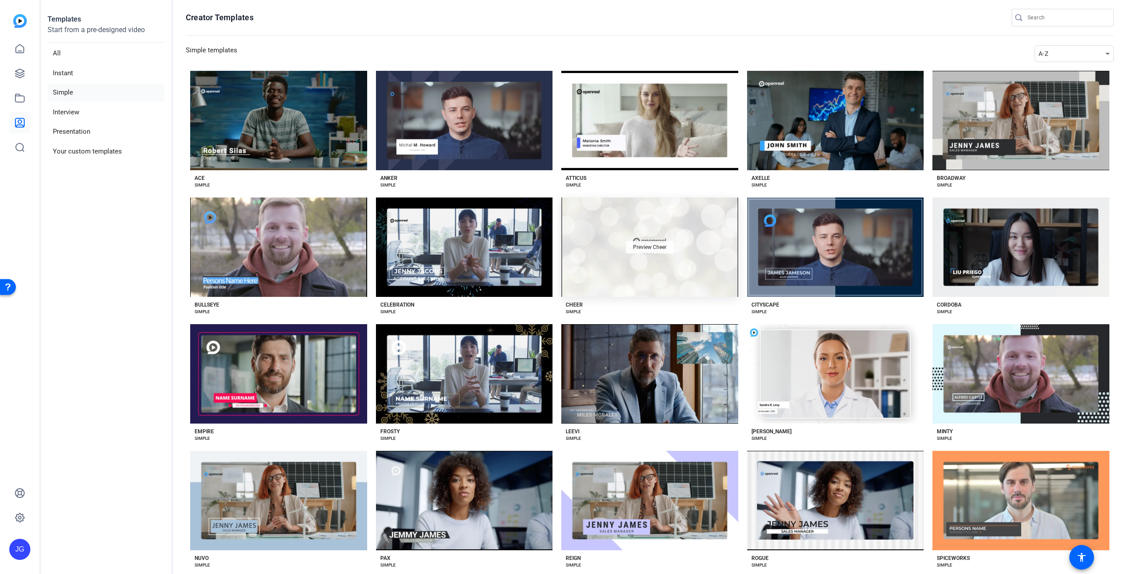
click at [653, 242] on div "Preview Cheer" at bounding box center [650, 247] width 48 height 12
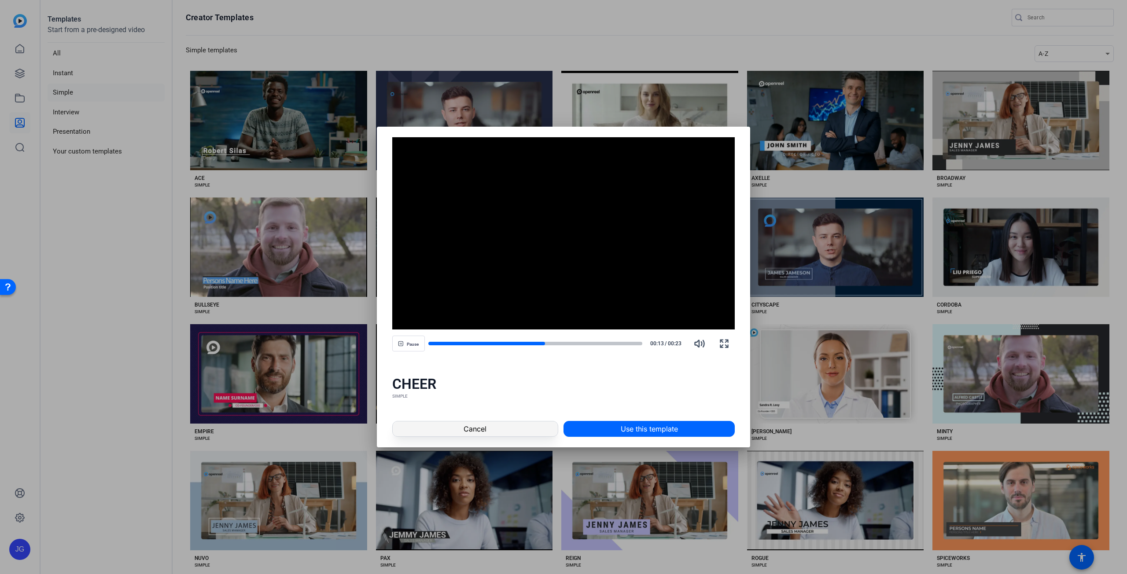
click at [528, 425] on span at bounding box center [475, 429] width 165 height 21
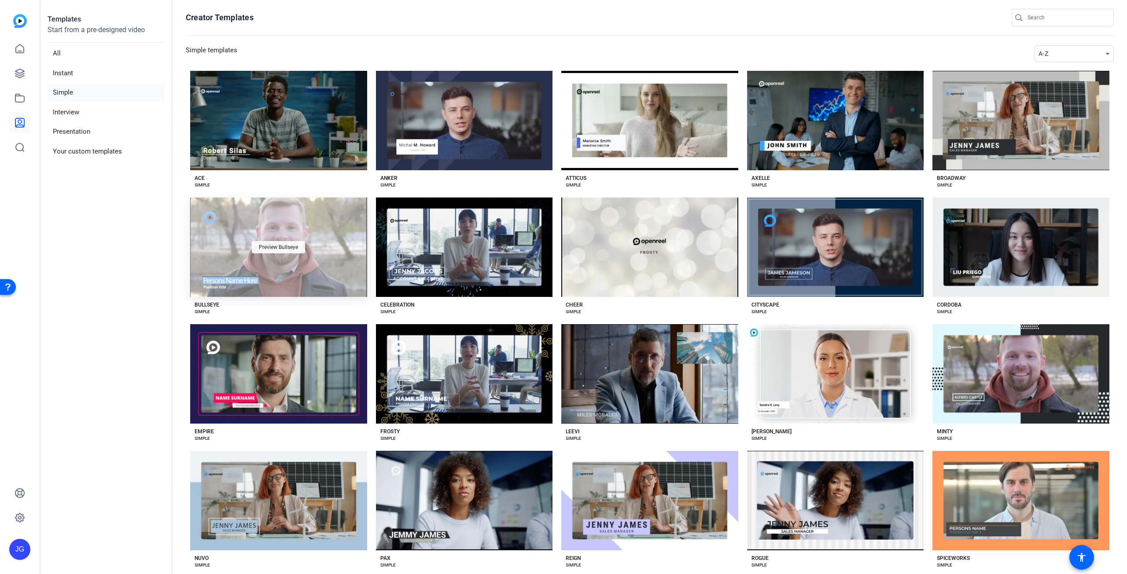
click at [278, 247] on span "Preview Bullseye" at bounding box center [278, 247] width 39 height 5
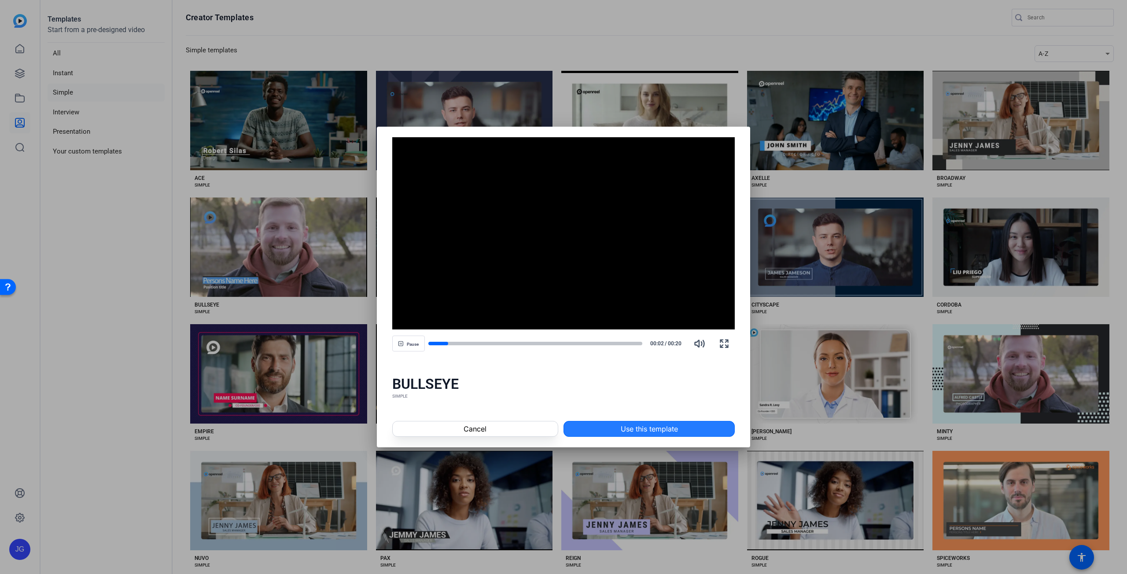
click at [664, 426] on span "Use this template" at bounding box center [649, 429] width 57 height 11
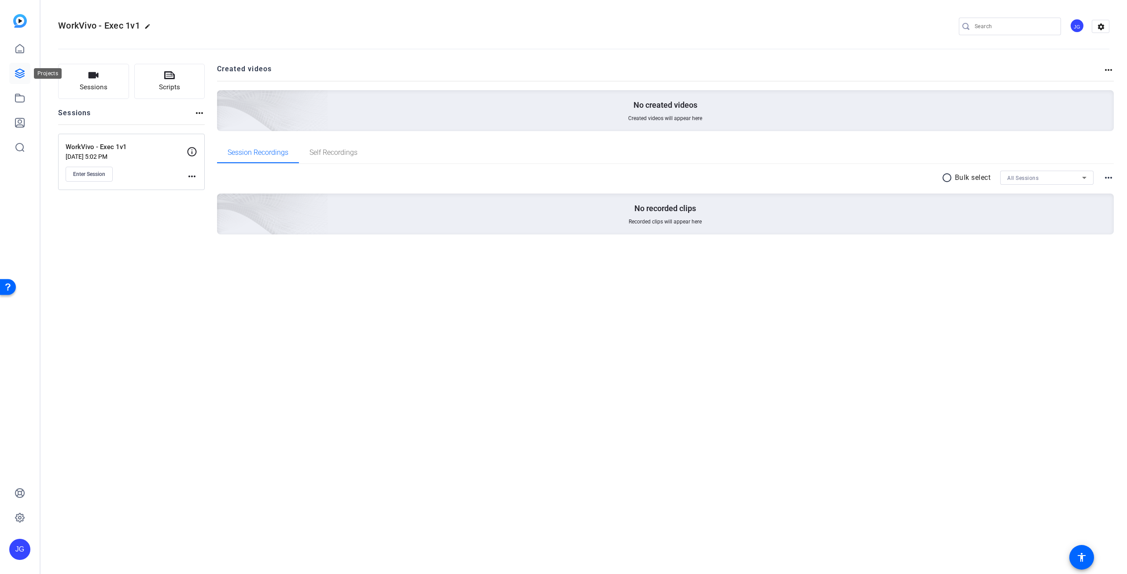
click at [18, 73] on icon at bounding box center [19, 73] width 9 height 9
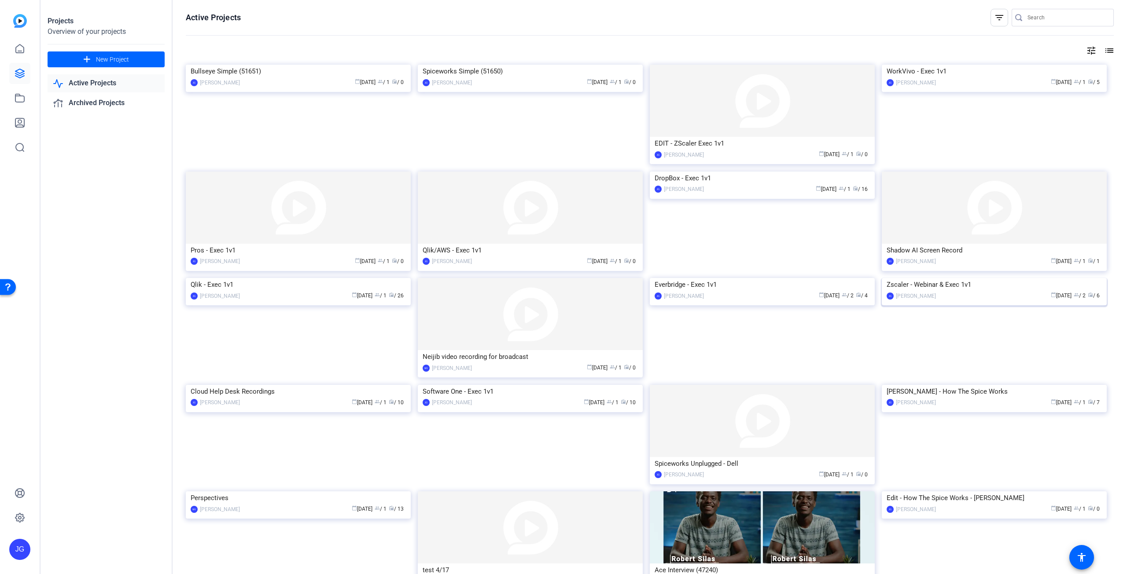
click at [1003, 278] on img at bounding box center [993, 278] width 225 height 0
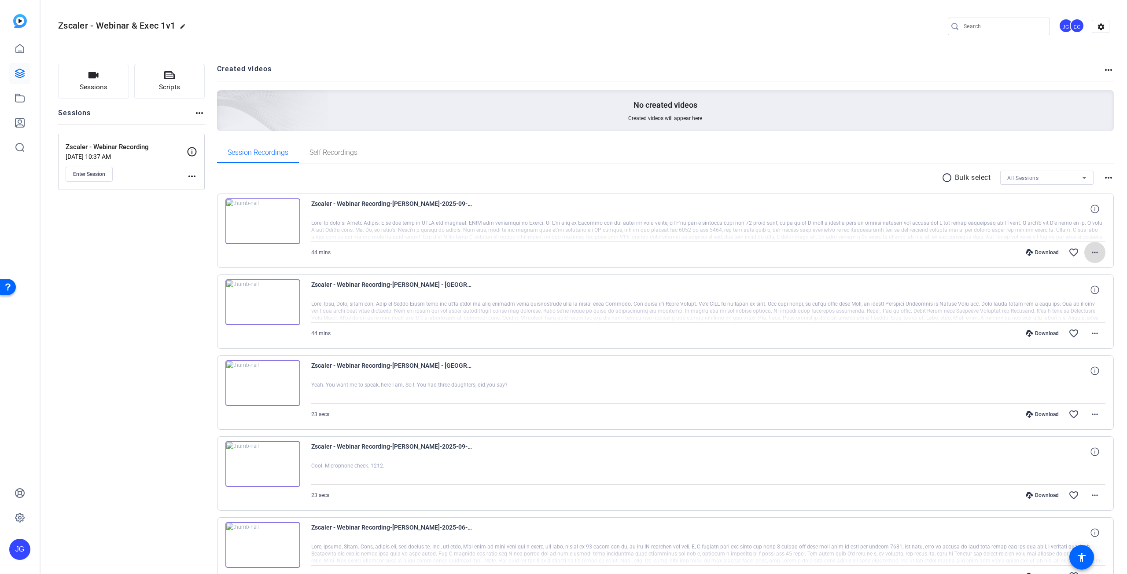
click at [1092, 252] on mat-icon "more_horiz" at bounding box center [1094, 252] width 11 height 11
click at [1066, 283] on span "Share Original" at bounding box center [1067, 281] width 53 height 11
click at [1091, 255] on mat-icon "more_horiz" at bounding box center [1094, 252] width 11 height 11
